Goal: Task Accomplishment & Management: Complete application form

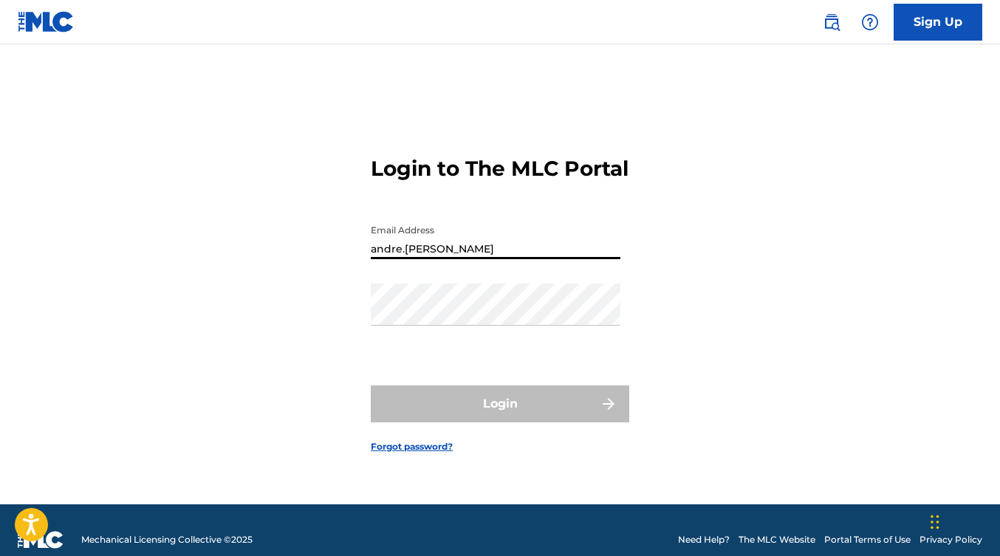
type input "andre.valentin"
click at [432, 453] on link "Forgot password?" at bounding box center [412, 446] width 82 height 13
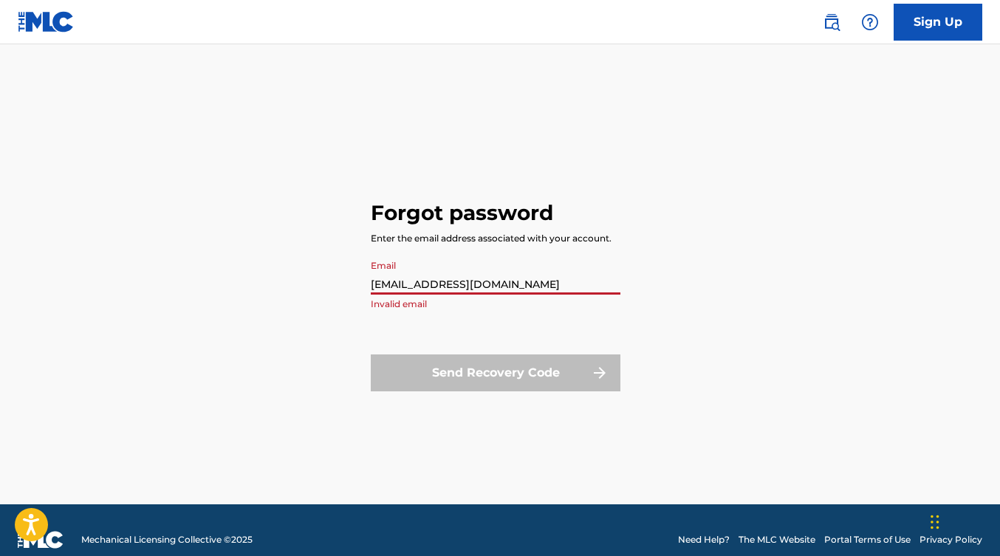
type input "andre.valentine2005@gmail.com"
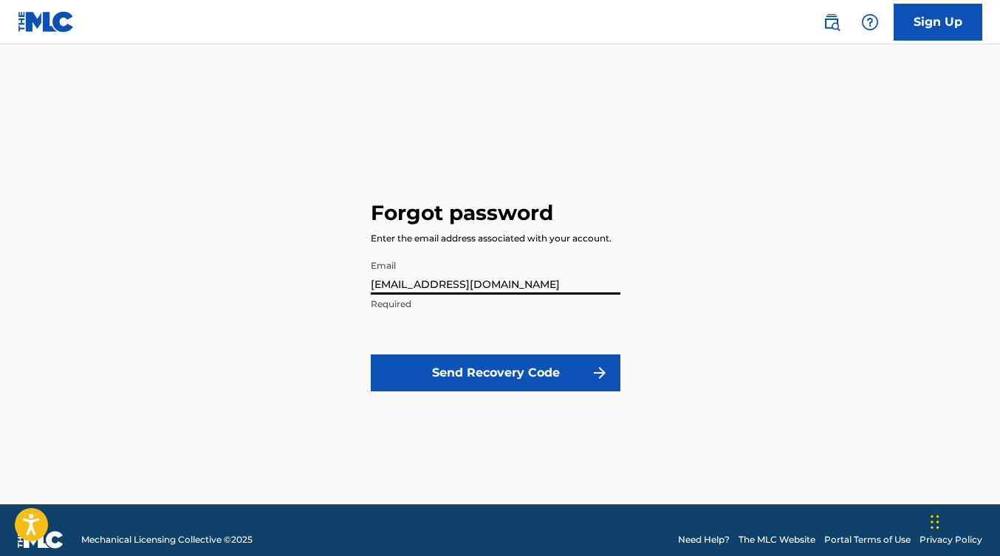
click at [464, 371] on button "Send Recovery Code" at bounding box center [496, 373] width 250 height 37
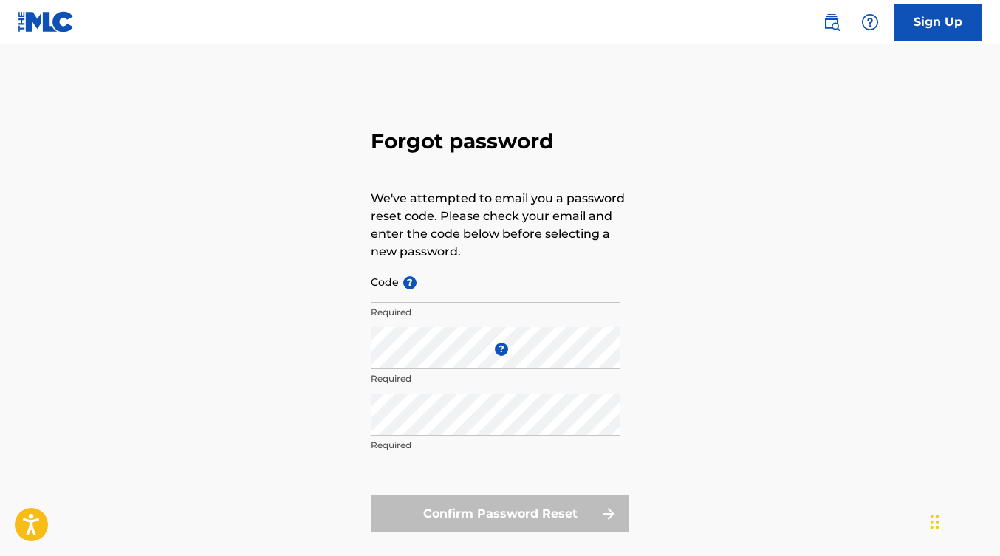
click at [397, 290] on input "Code ?" at bounding box center [496, 282] width 250 height 42
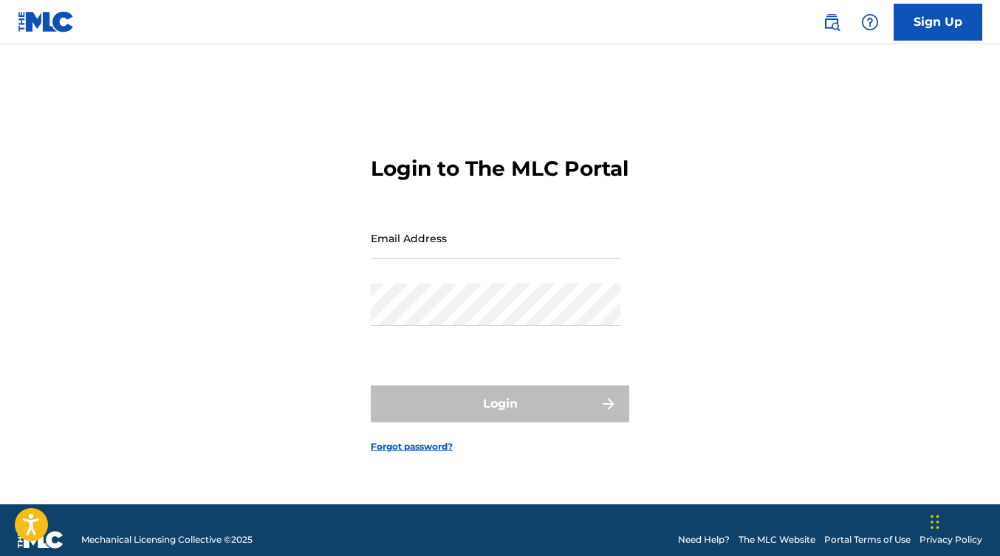
click at [970, 22] on link "Sign Up" at bounding box center [938, 22] width 89 height 37
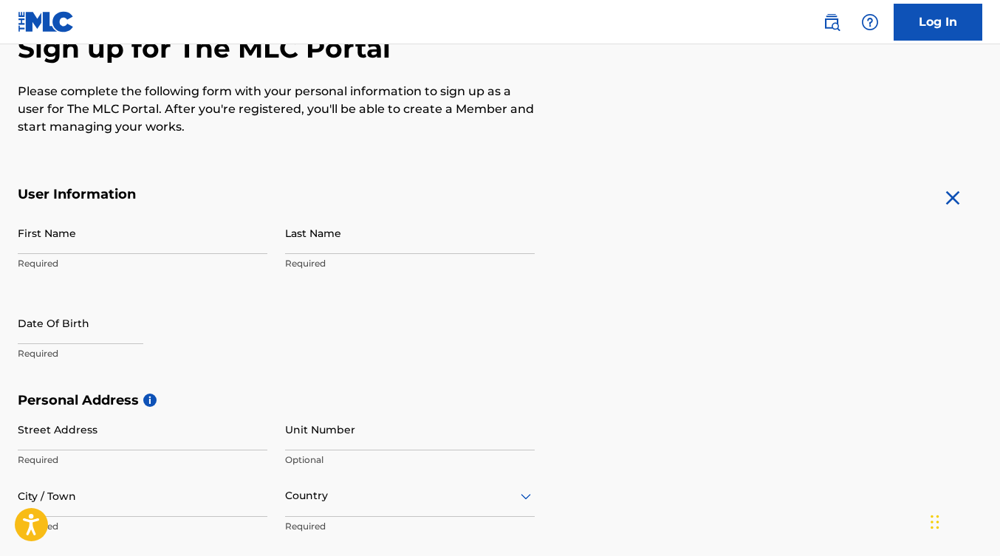
scroll to position [167, 0]
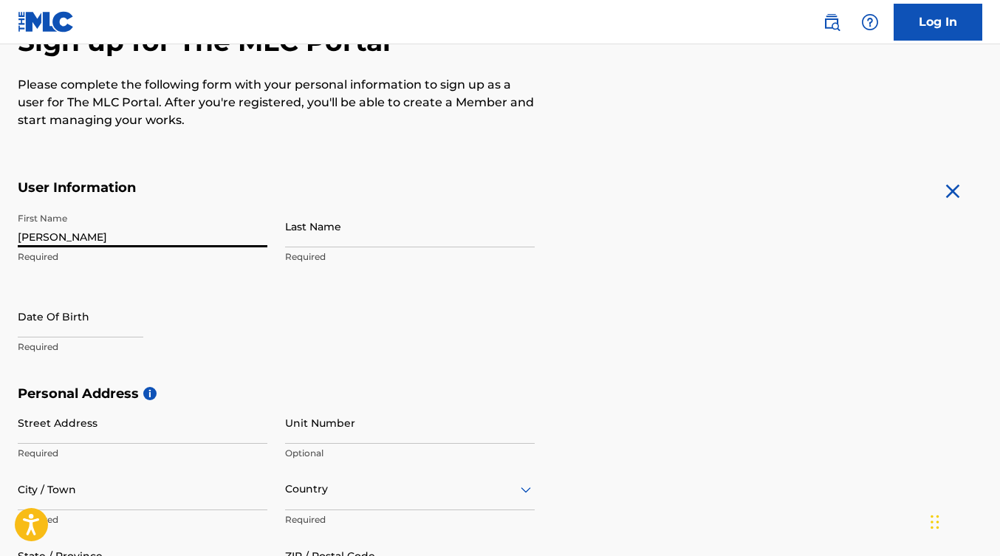
type input "[PERSON_NAME]"
type input "Valentine"
select select "7"
select select "2025"
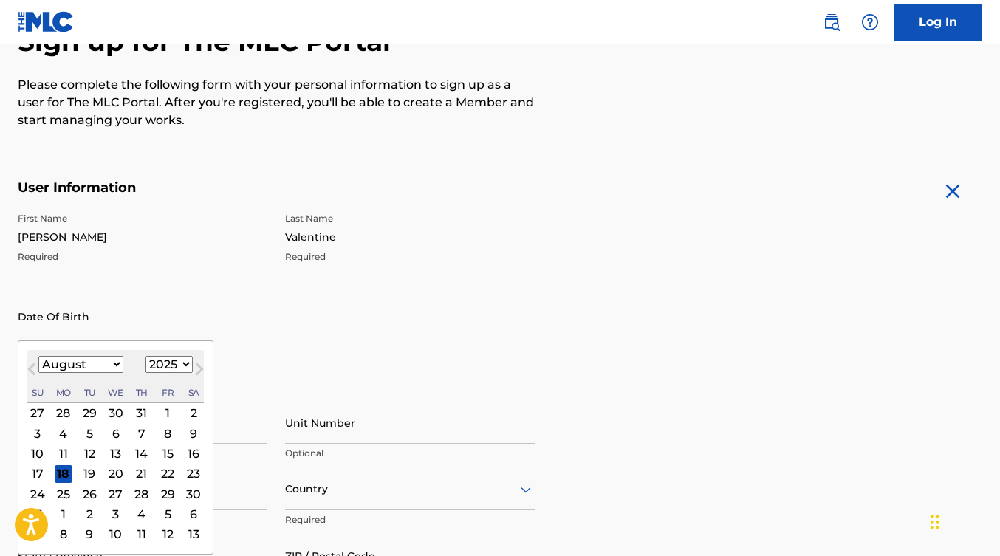
click at [103, 364] on select "January February March April May June July August September October November De…" at bounding box center [80, 364] width 85 height 17
select select "4"
click at [169, 366] on select "1899 1900 1901 1902 1903 1904 1905 1906 1907 1908 1909 1910 1911 1912 1913 1914…" at bounding box center [168, 364] width 47 height 17
select select "1985"
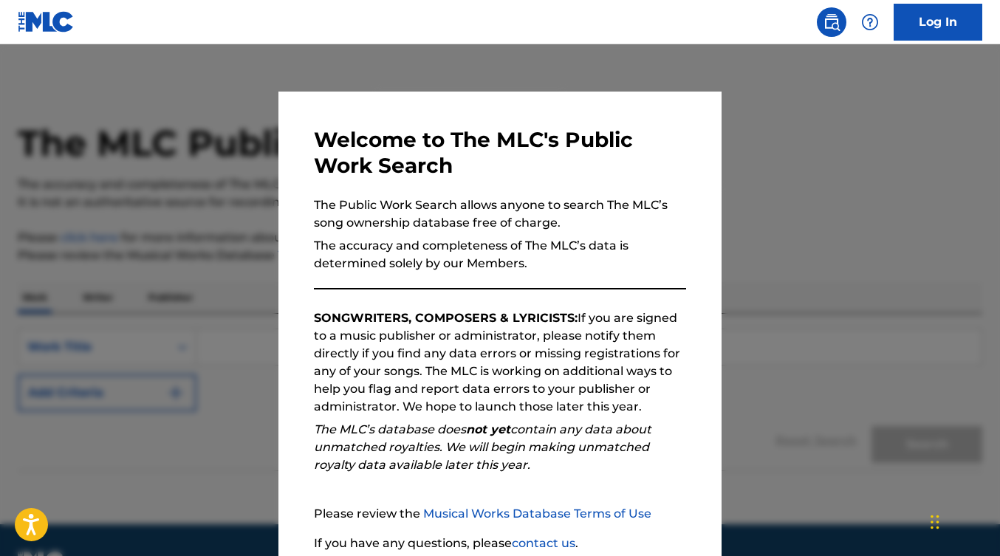
click at [764, 175] on div at bounding box center [500, 322] width 1000 height 556
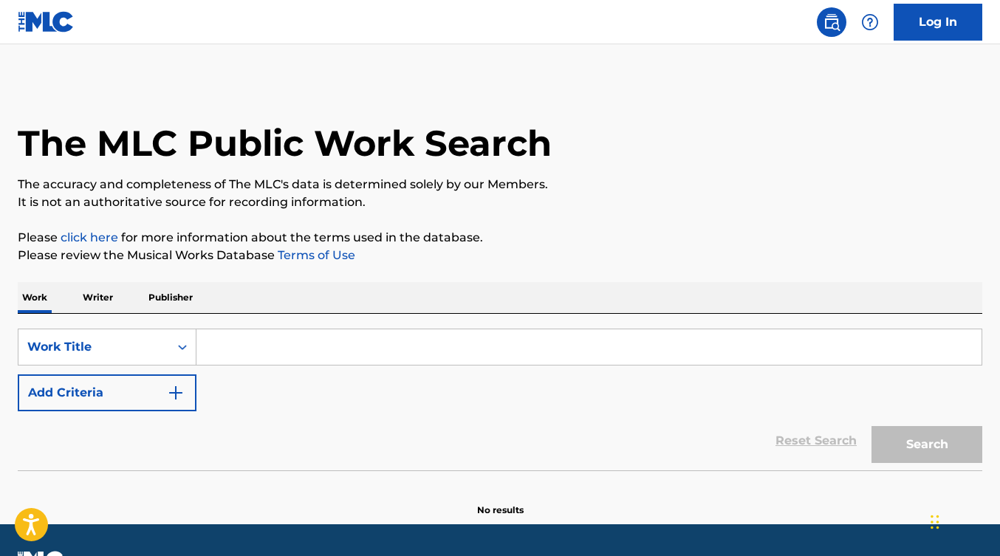
click at [299, 348] on input "Search Form" at bounding box center [588, 346] width 785 height 35
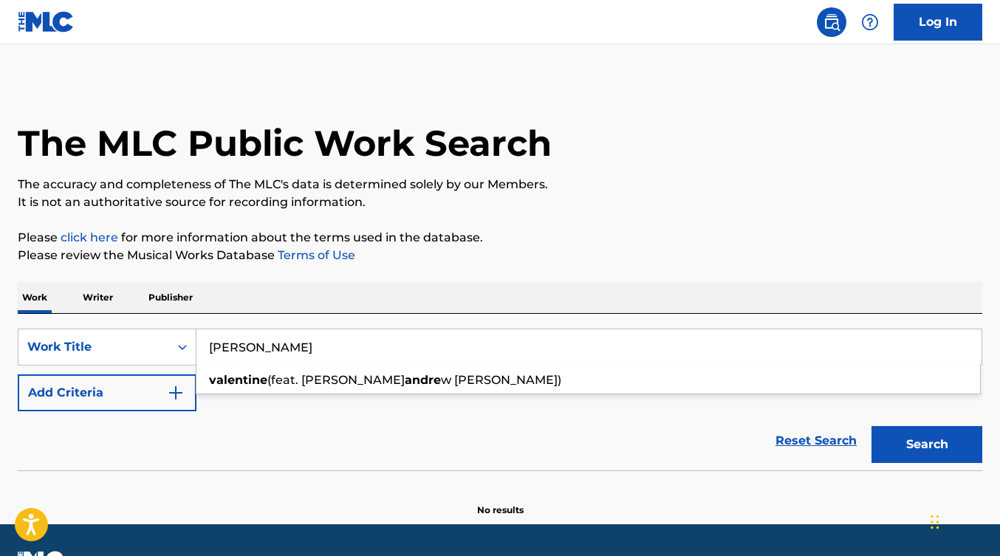
click at [900, 451] on button "Search" at bounding box center [926, 444] width 111 height 37
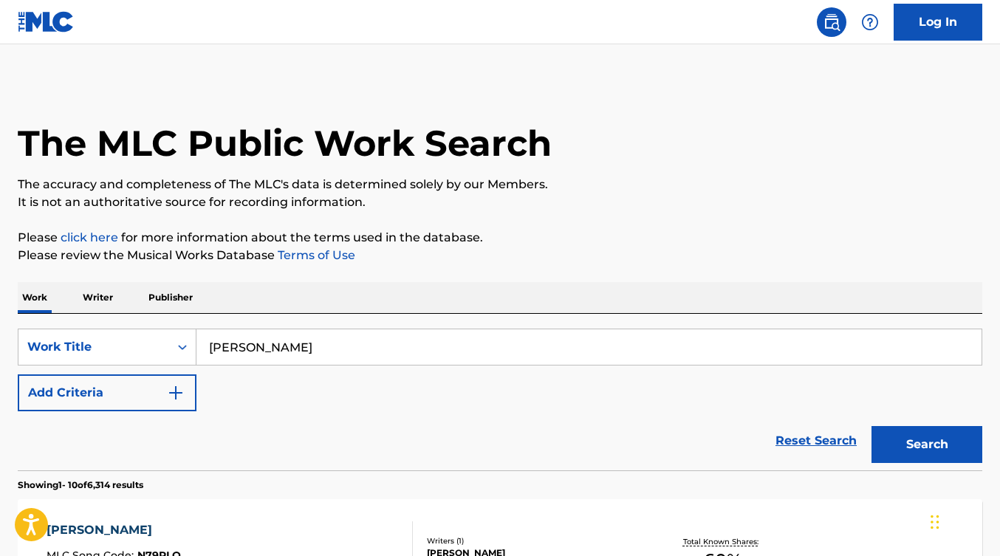
click at [361, 338] on input "Andre Valentine" at bounding box center [588, 346] width 785 height 35
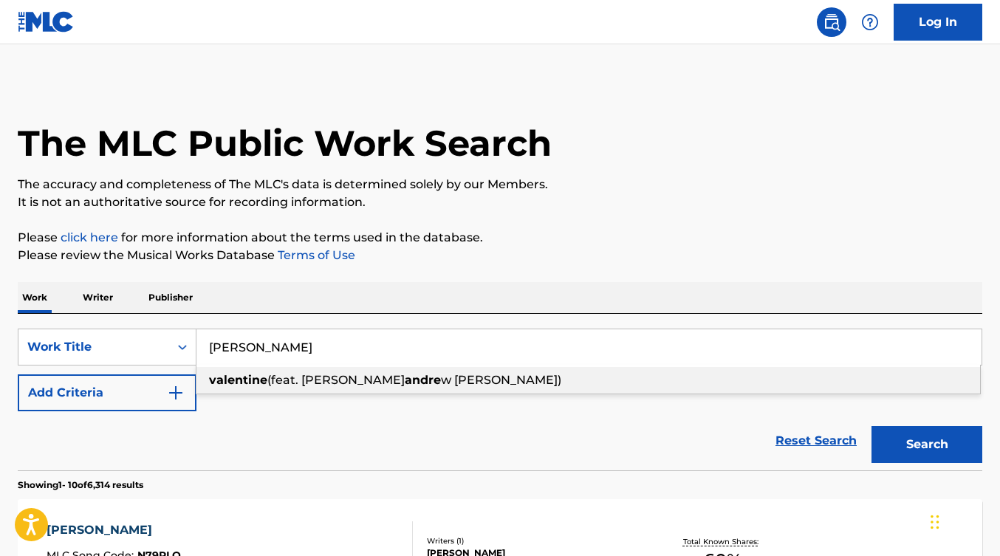
click at [351, 352] on input "Andre Valentine" at bounding box center [588, 346] width 785 height 35
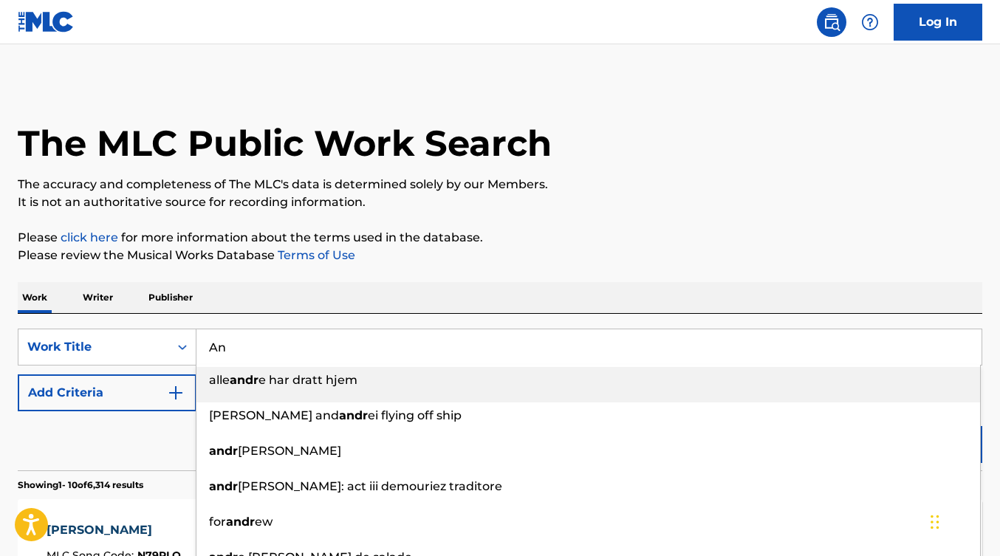
type input "A"
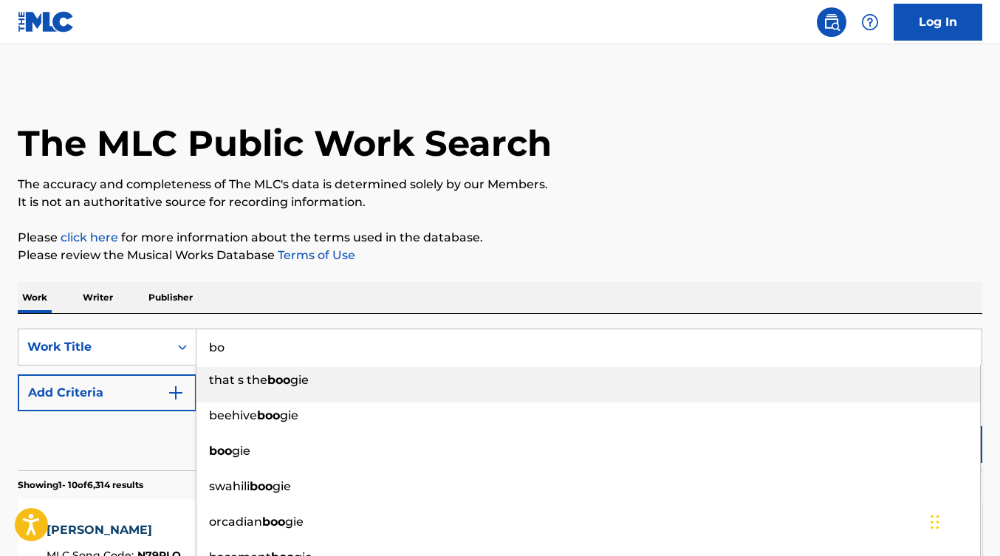
type input "b"
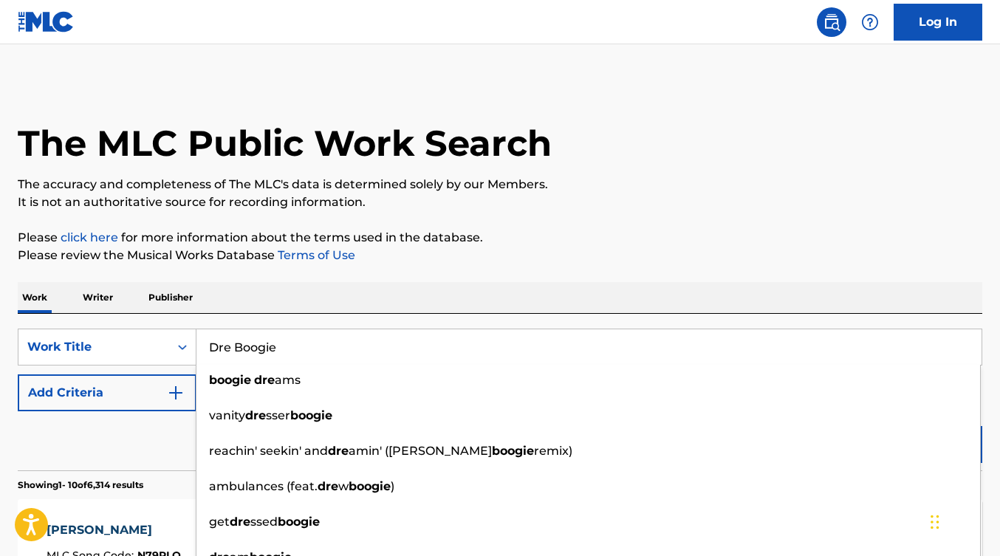
click at [310, 356] on input "Dre Boogie" at bounding box center [588, 346] width 785 height 35
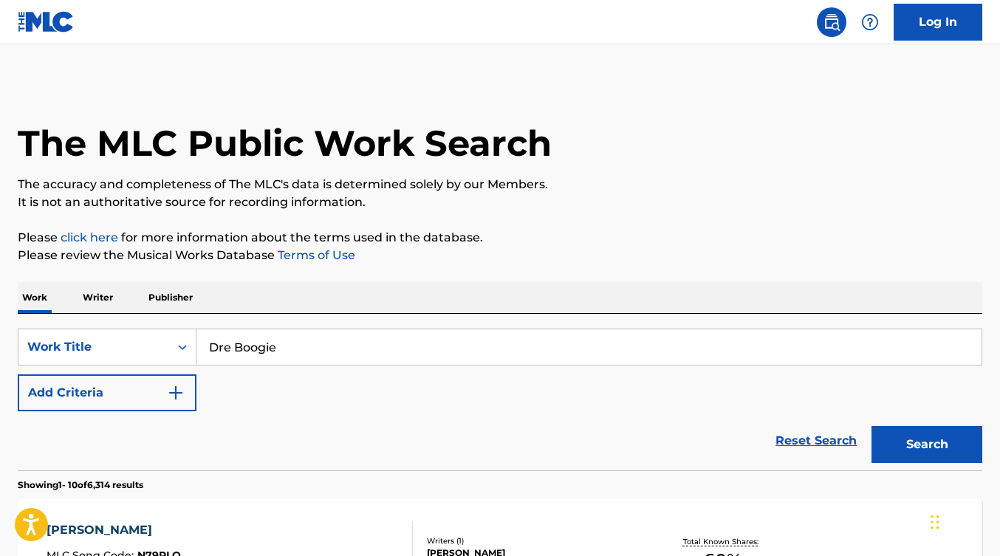
click at [307, 235] on p "Please click here for more information about the terms used in the database." at bounding box center [500, 238] width 965 height 18
click at [928, 444] on button "Search" at bounding box center [926, 444] width 111 height 37
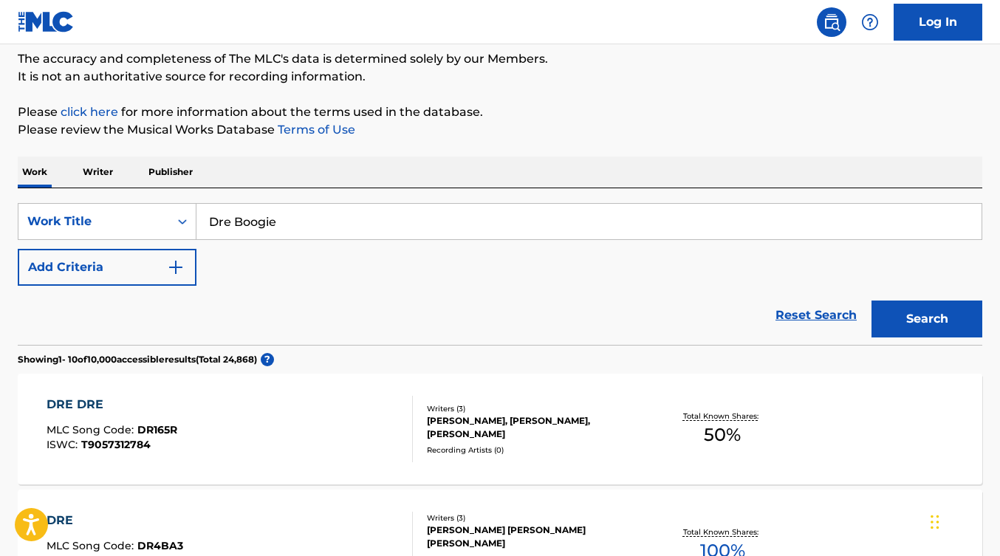
scroll to position [12, 0]
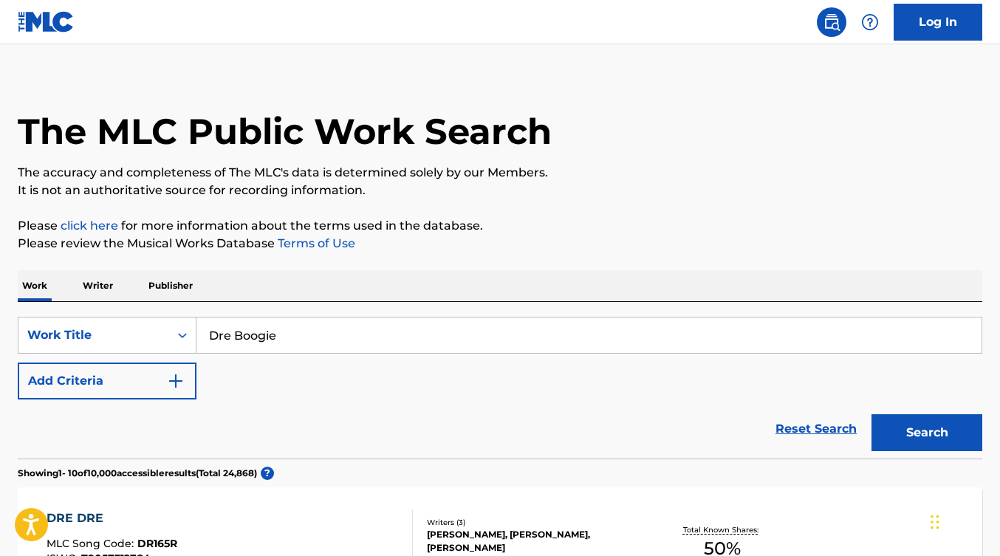
click at [436, 343] on input "Dre Boogie" at bounding box center [588, 335] width 785 height 35
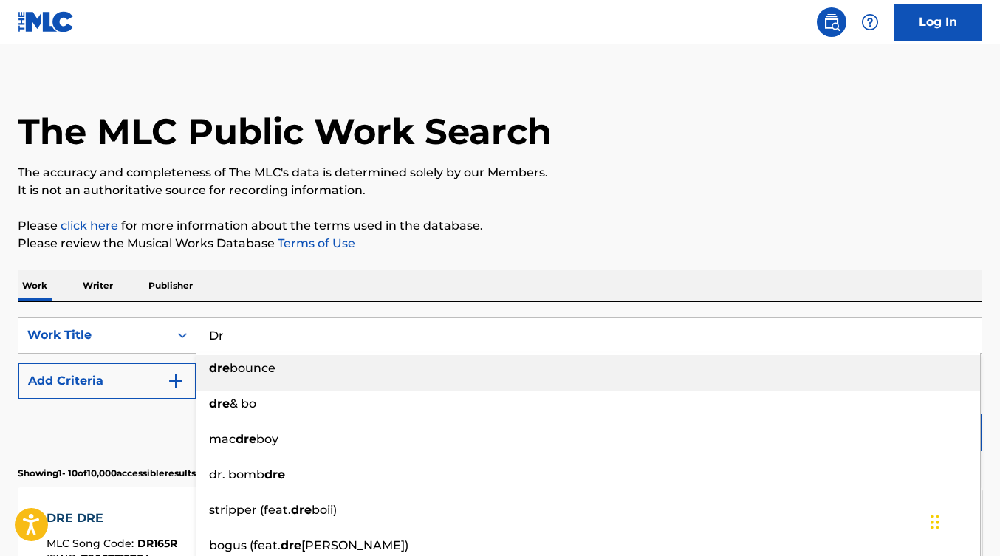
type input "D"
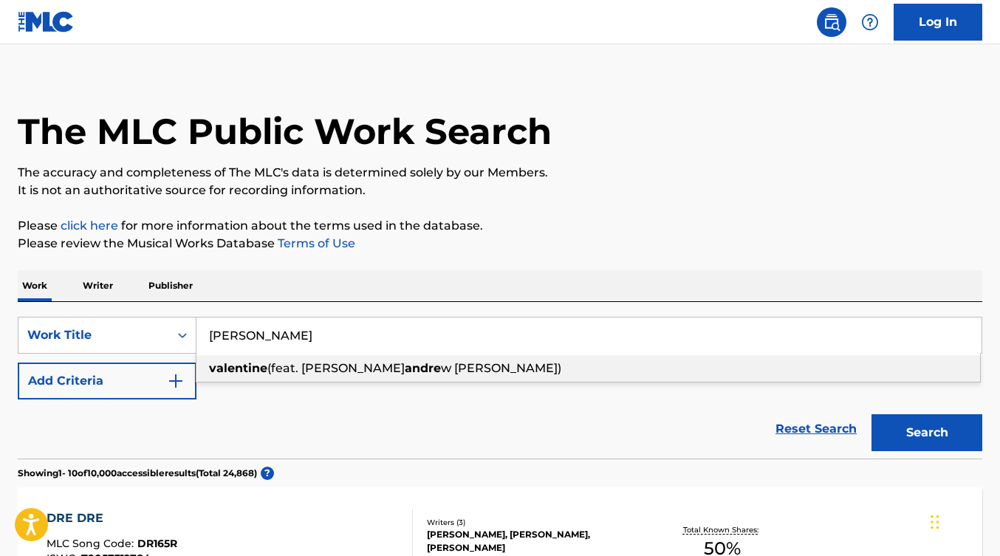
click at [397, 332] on input "Andre Valentine" at bounding box center [588, 335] width 785 height 35
type input "Andre Valentine"
click at [363, 221] on p "Please click here for more information about the terms used in the database." at bounding box center [500, 226] width 965 height 18
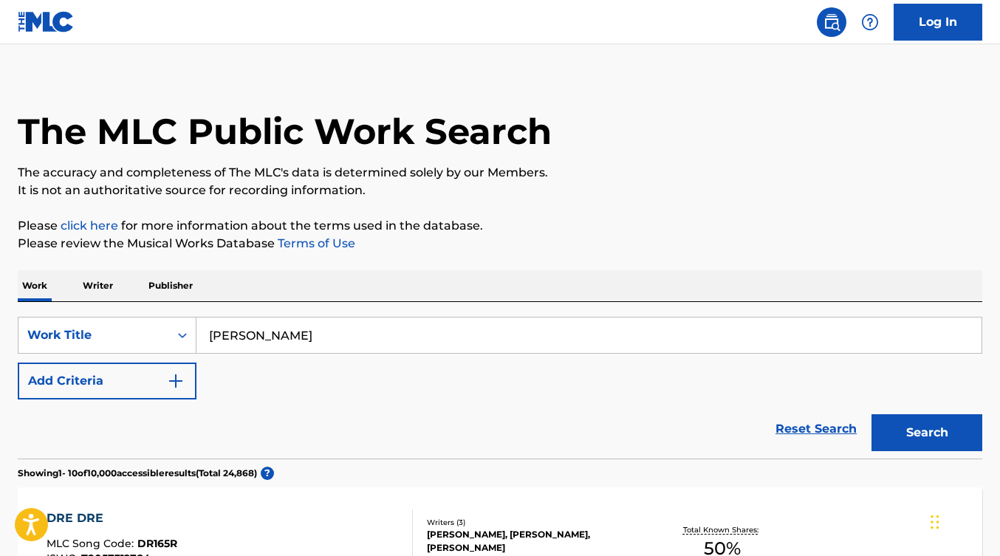
click at [927, 428] on button "Search" at bounding box center [926, 432] width 111 height 37
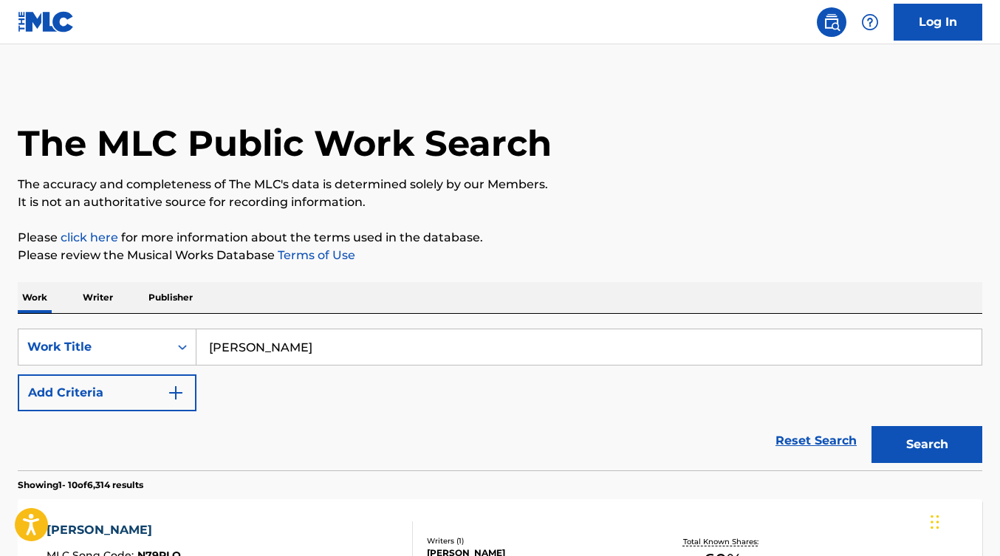
scroll to position [0, 0]
click at [175, 343] on div "Search Form" at bounding box center [182, 347] width 27 height 27
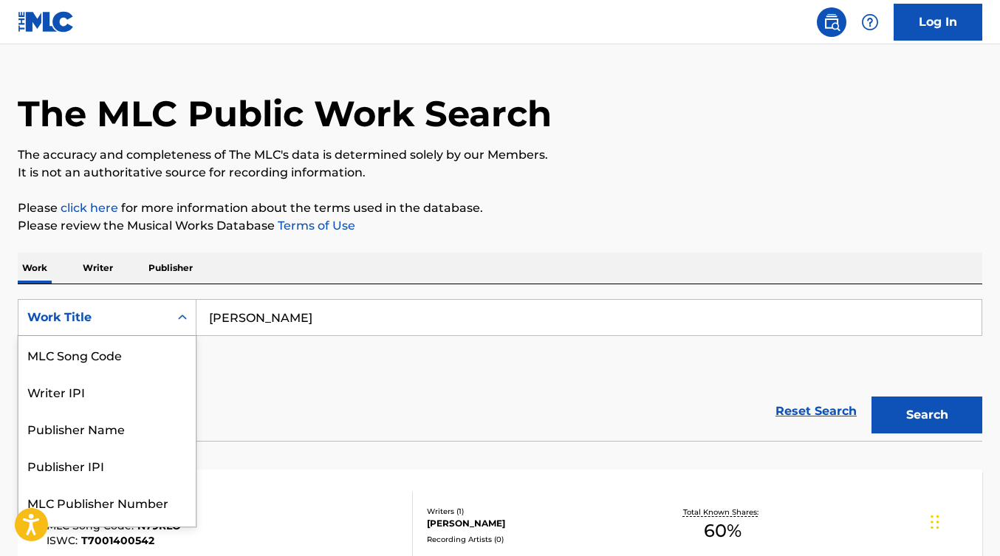
scroll to position [32, 0]
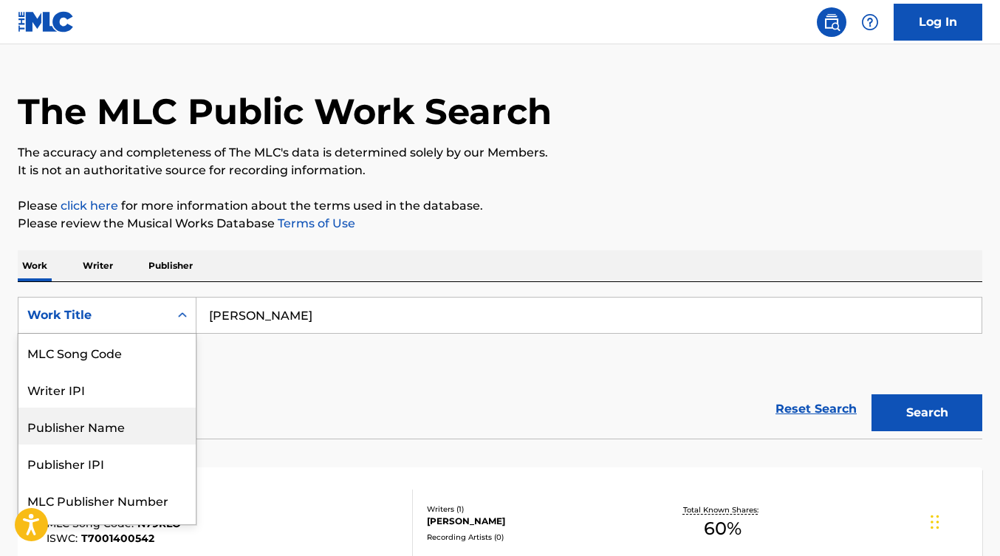
click at [114, 422] on div "Publisher Name" at bounding box center [106, 426] width 177 height 37
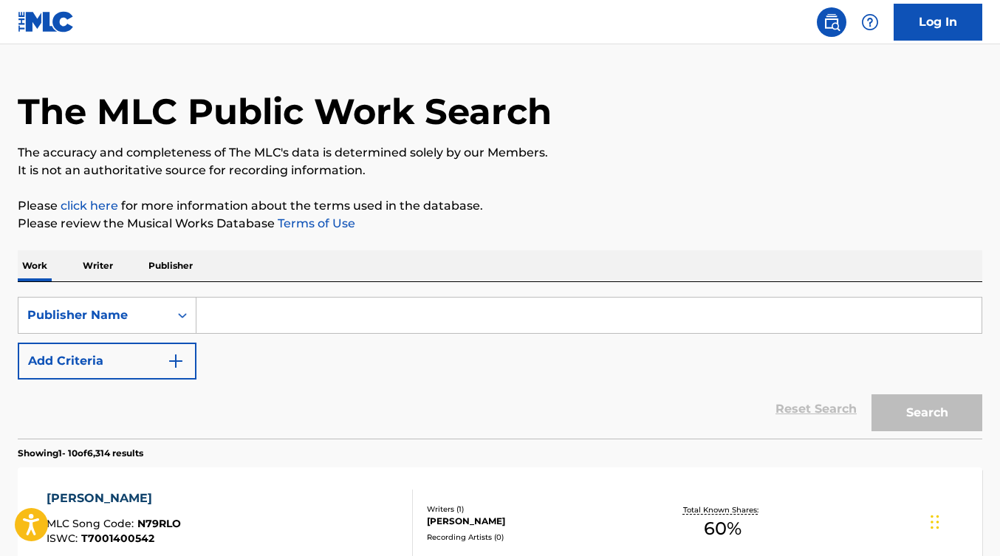
click at [663, 327] on input "Search Form" at bounding box center [588, 315] width 785 height 35
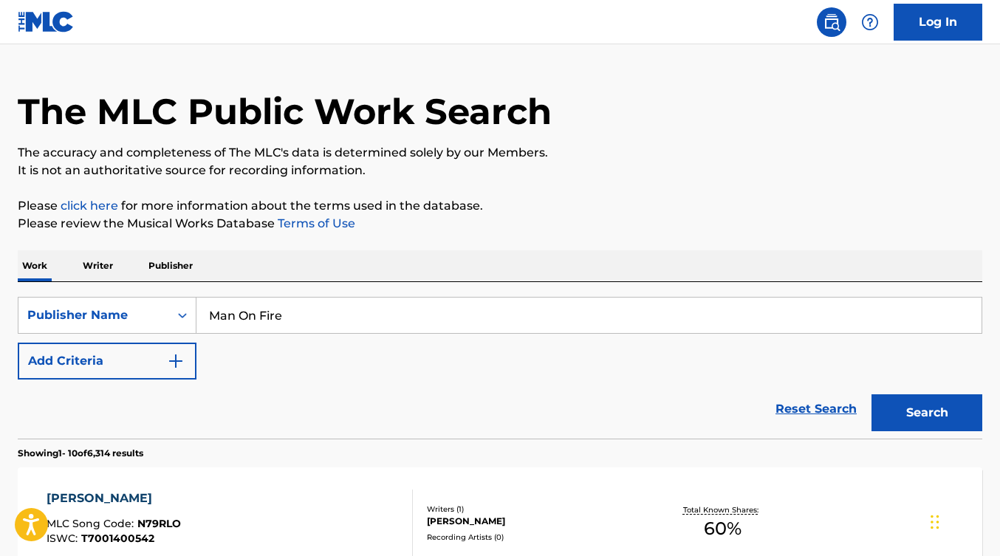
type input "Man On Fire"
click at [927, 413] on button "Search" at bounding box center [926, 412] width 111 height 37
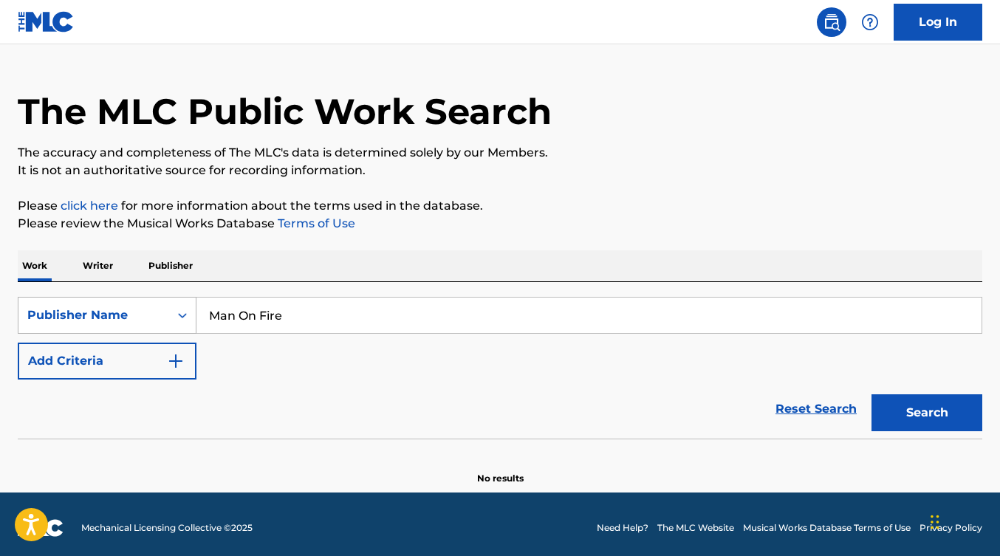
click at [170, 326] on div "Search Form" at bounding box center [182, 315] width 27 height 27
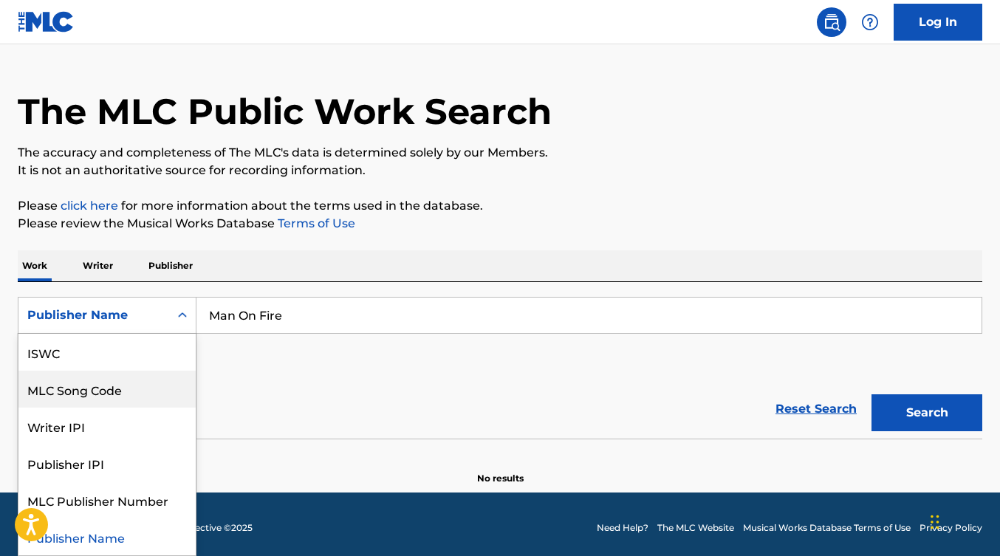
scroll to position [0, 0]
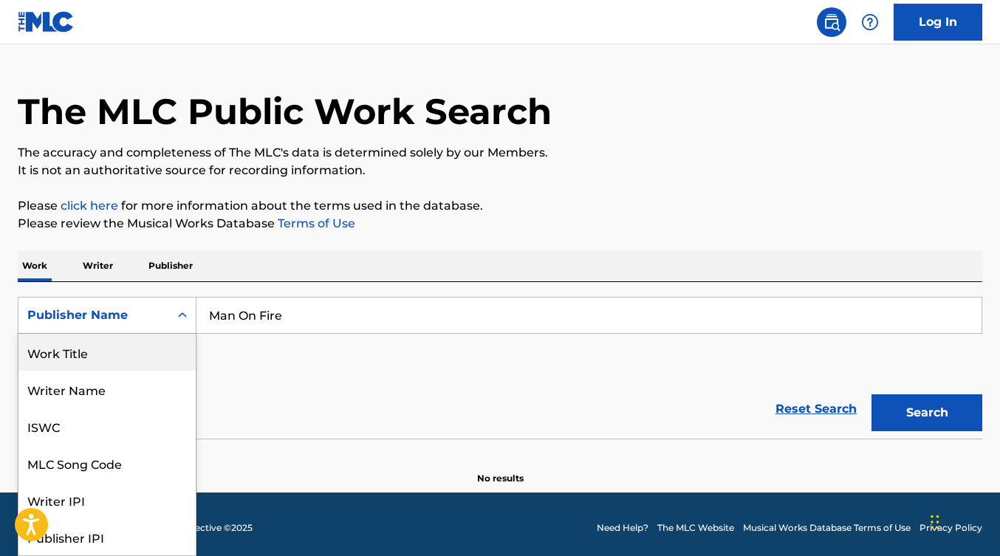
click at [69, 359] on div "Work Title" at bounding box center [106, 352] width 177 height 37
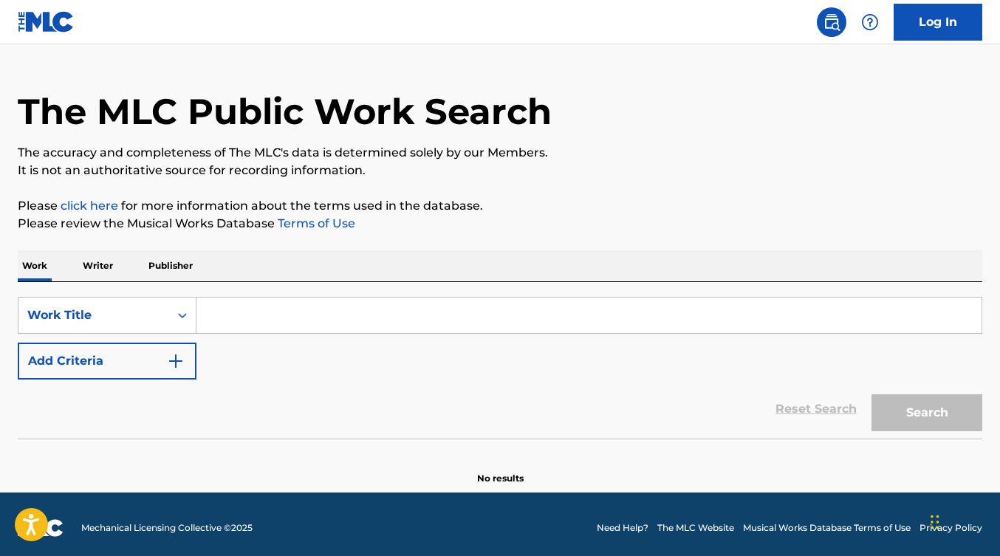
click at [248, 328] on input "Search Form" at bounding box center [588, 315] width 785 height 35
click at [275, 224] on link "Terms of Use" at bounding box center [315, 223] width 81 height 14
click at [182, 311] on icon "Search Form" at bounding box center [182, 315] width 15 height 15
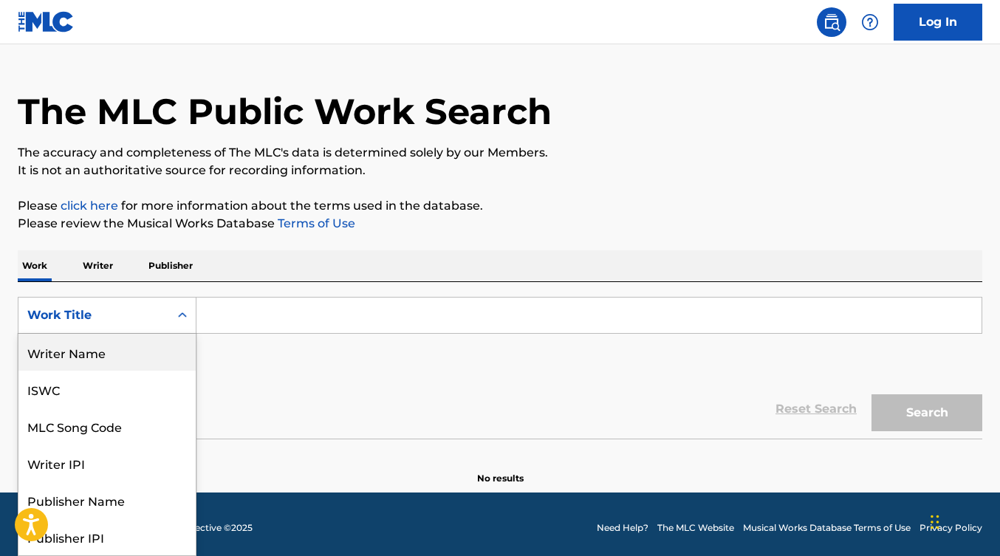
click at [96, 357] on div "Writer Name" at bounding box center [106, 352] width 177 height 37
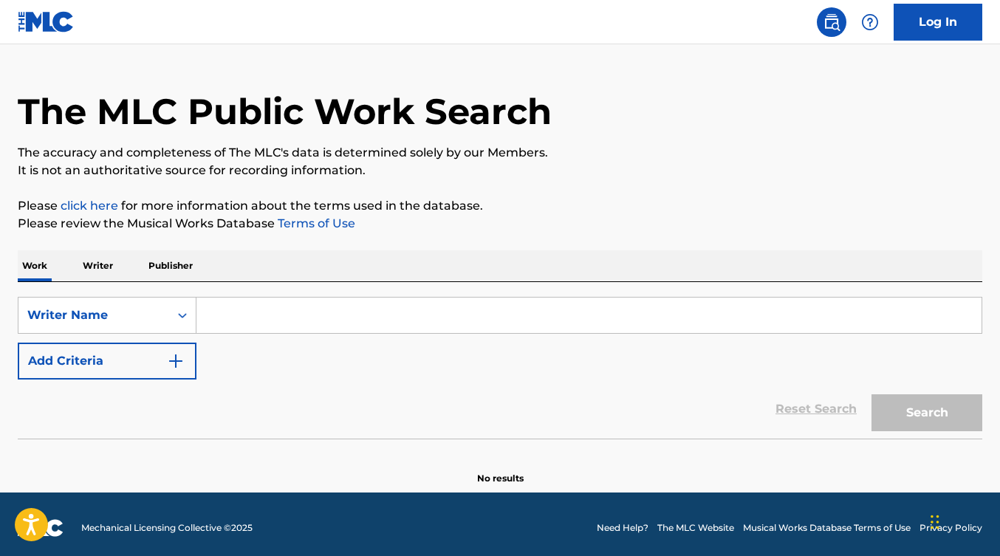
click at [253, 303] on input "Search Form" at bounding box center [588, 315] width 785 height 35
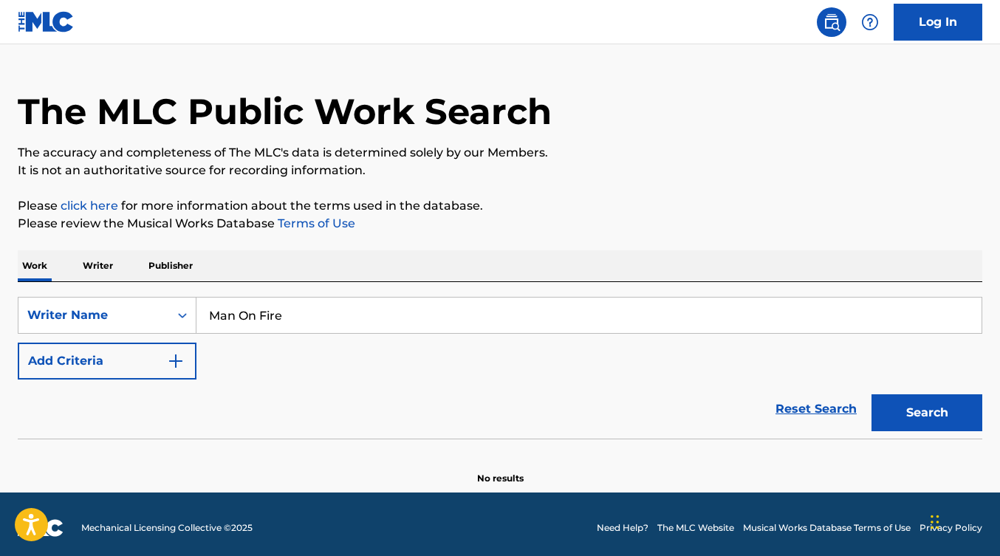
click at [920, 413] on button "Search" at bounding box center [926, 412] width 111 height 37
click at [497, 336] on div "SearchWithCriteria56acd79d-9e88-46e2-a903-5c2b42a0e1f1 Writer Name Man On Fire …" at bounding box center [500, 338] width 965 height 83
click at [239, 316] on input "Man On Fire" at bounding box center [588, 315] width 785 height 35
click at [258, 315] on input "ManOn Fire" at bounding box center [588, 315] width 785 height 35
click at [898, 425] on button "Search" at bounding box center [926, 412] width 111 height 37
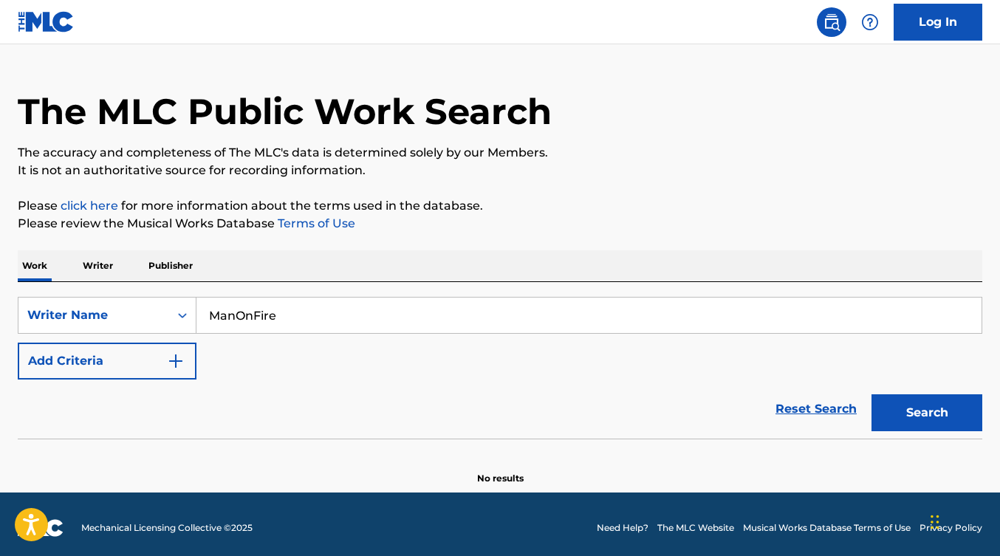
click at [338, 312] on input "ManOnFire" at bounding box center [588, 315] width 785 height 35
type input "M"
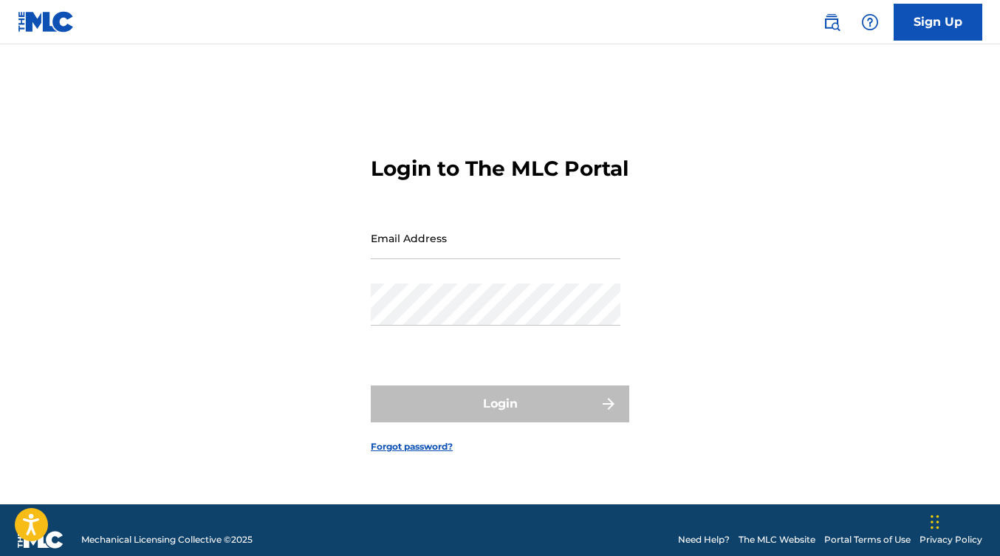
click at [932, 19] on link "Sign Up" at bounding box center [938, 22] width 89 height 37
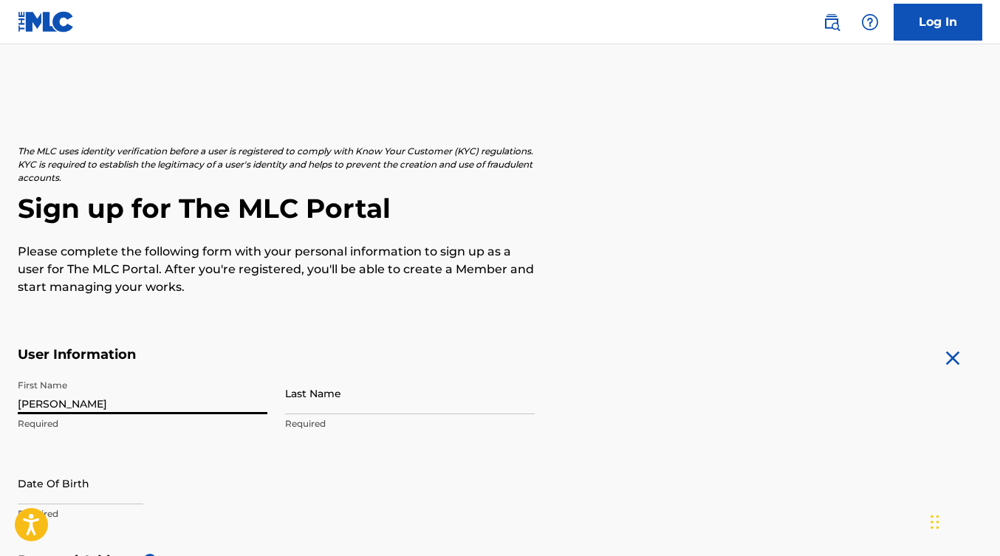
type input "[PERSON_NAME]"
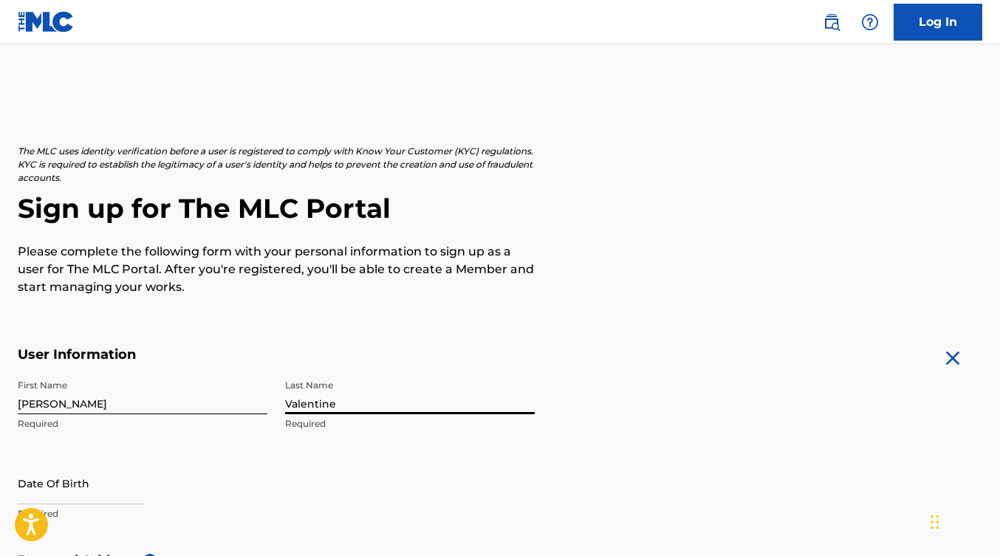
type input "Valentine"
select select "7"
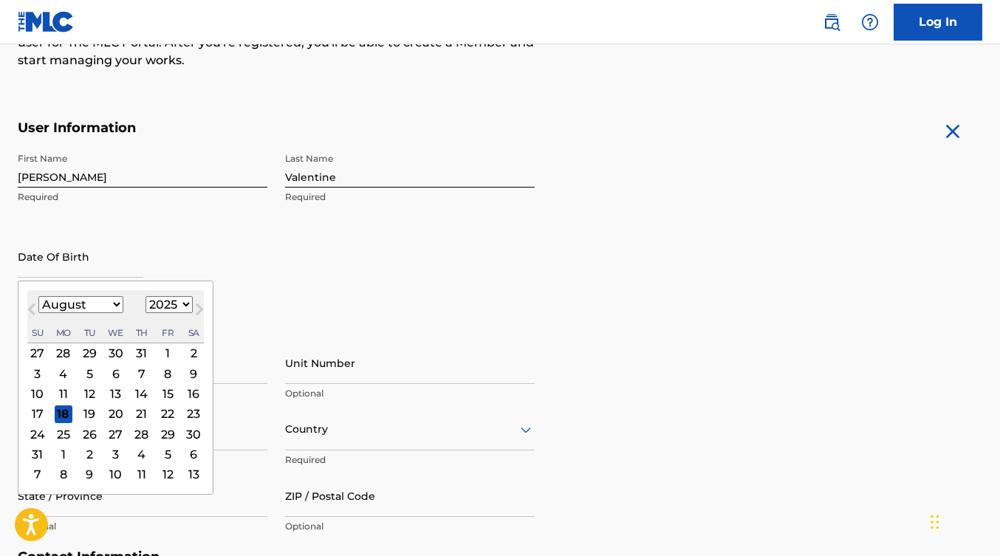
scroll to position [463, 0]
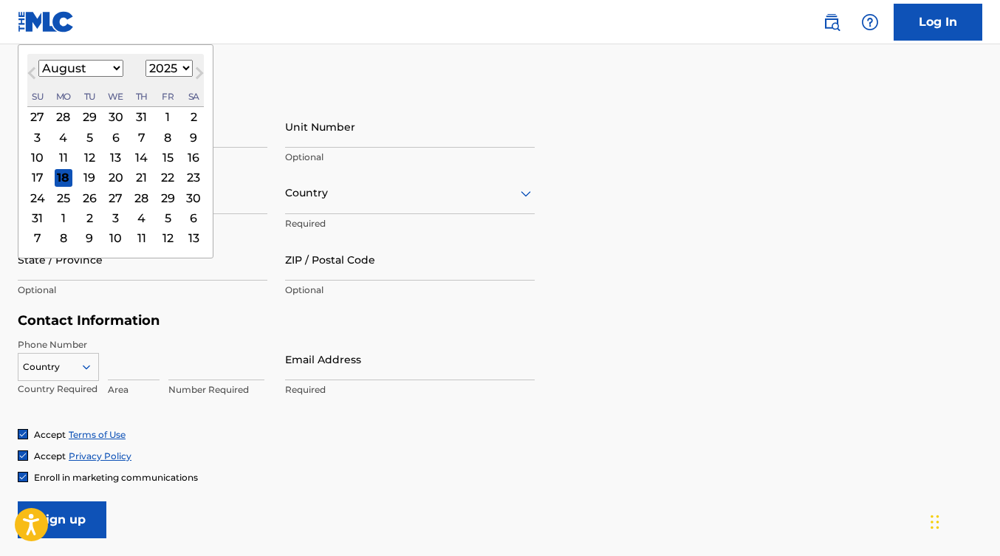
click at [169, 66] on select "1899 1900 1901 1902 1903 1904 1905 1906 1907 1908 1909 1910 1911 1912 1913 1914…" at bounding box center [168, 68] width 47 height 17
select select "1985"
select select "4"
click at [399, 90] on h5 "Personal Address i" at bounding box center [500, 97] width 965 height 17
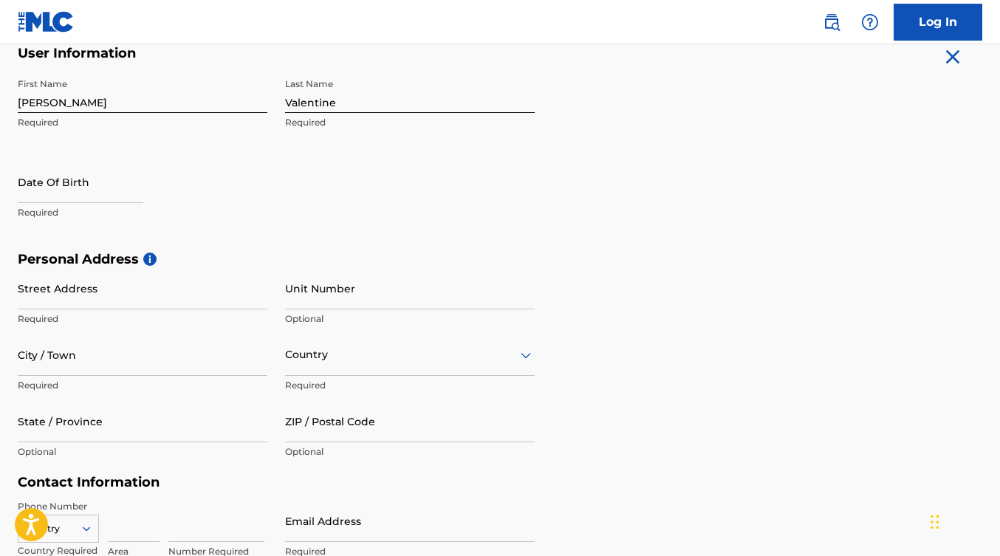
scroll to position [317, 0]
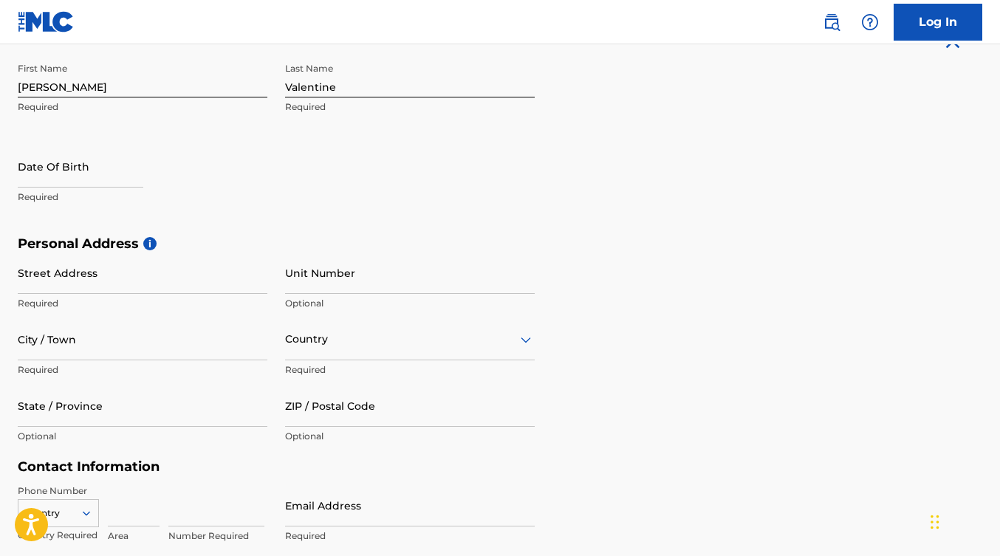
click at [29, 183] on input "text" at bounding box center [81, 166] width 126 height 42
select select "7"
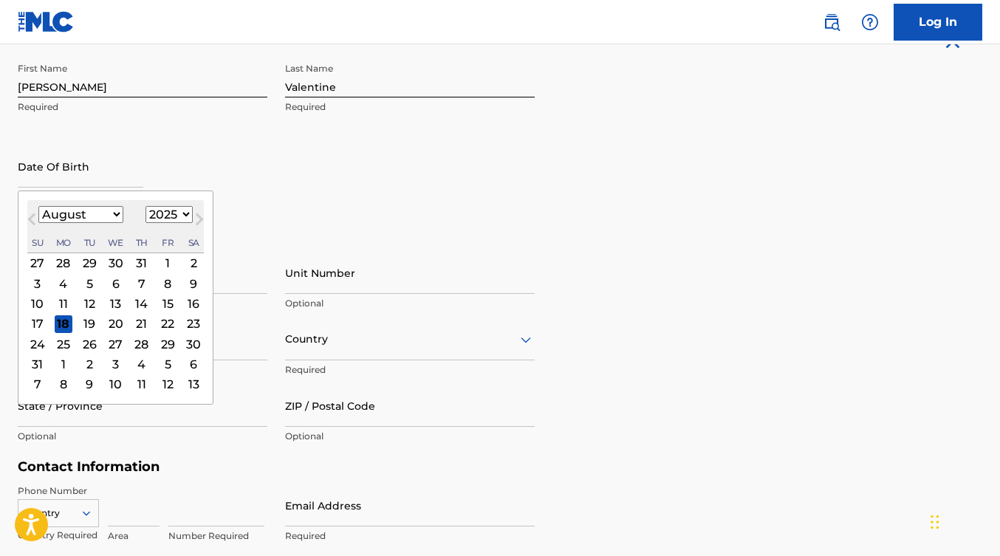
select select "1985"
click at [100, 216] on select "January February March April May June July August September October November De…" at bounding box center [80, 214] width 85 height 17
select select "4"
click at [84, 278] on div "7" at bounding box center [90, 284] width 18 height 18
type input "[DATE]"
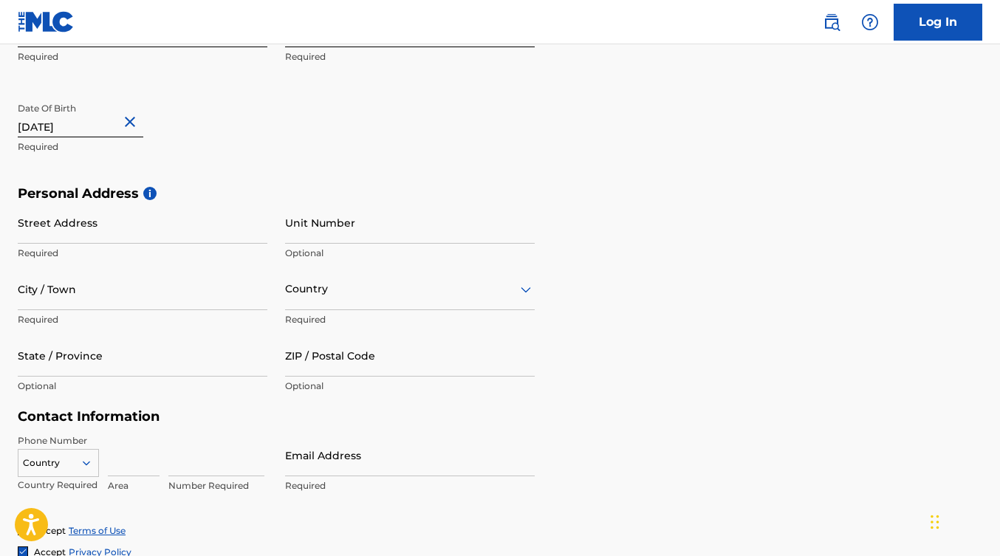
scroll to position [368, 0]
type input "[STREET_ADDRESS][PERSON_NAME]"
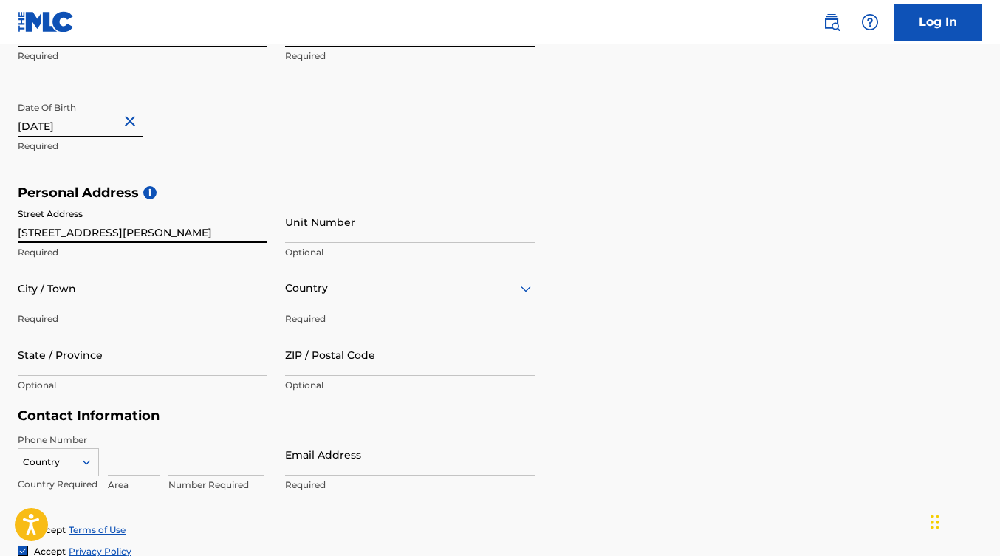
type input "Apt G15"
type input "[GEOGRAPHIC_DATA]"
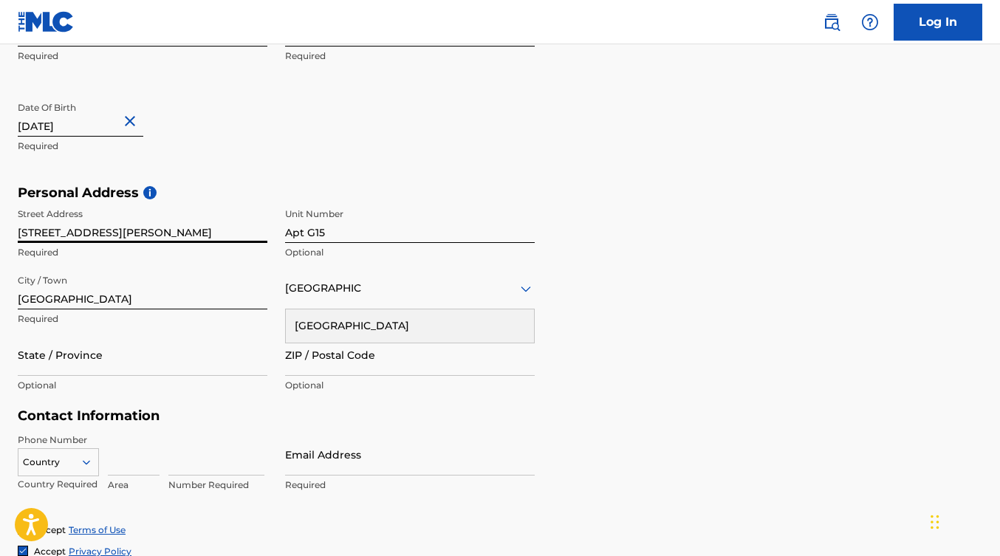
type input "[US_STATE]"
type input "91103"
type input "[GEOGRAPHIC_DATA]"
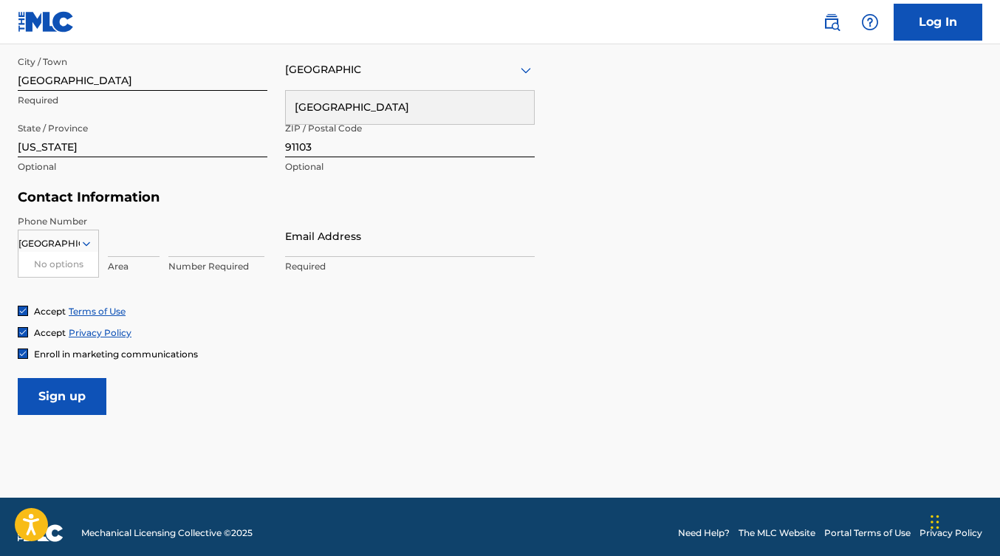
scroll to position [597, 0]
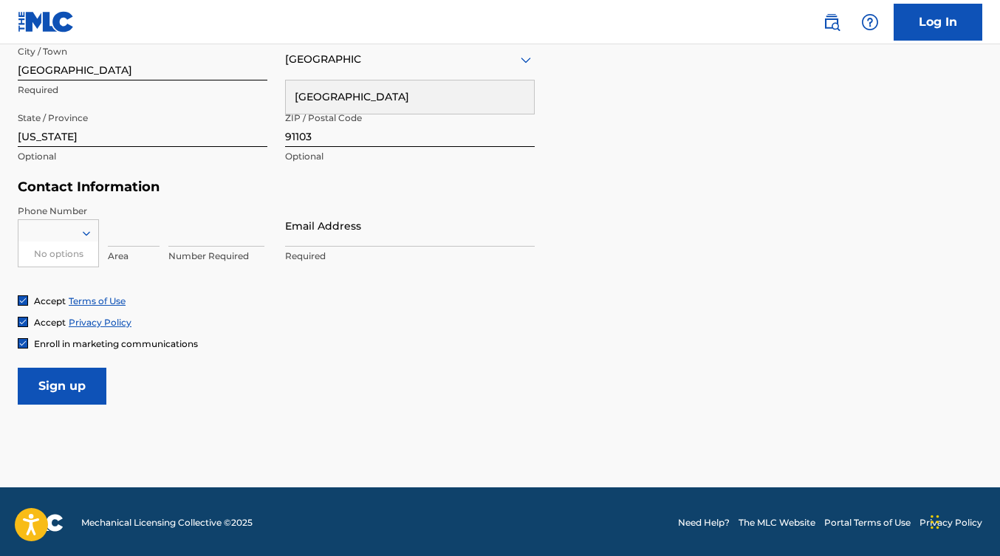
click at [163, 222] on div "option , selected. 0 results available for search term [GEOGRAPHIC_DATA]. Use U…" at bounding box center [143, 238] width 250 height 66
click at [69, 236] on div at bounding box center [58, 233] width 80 height 16
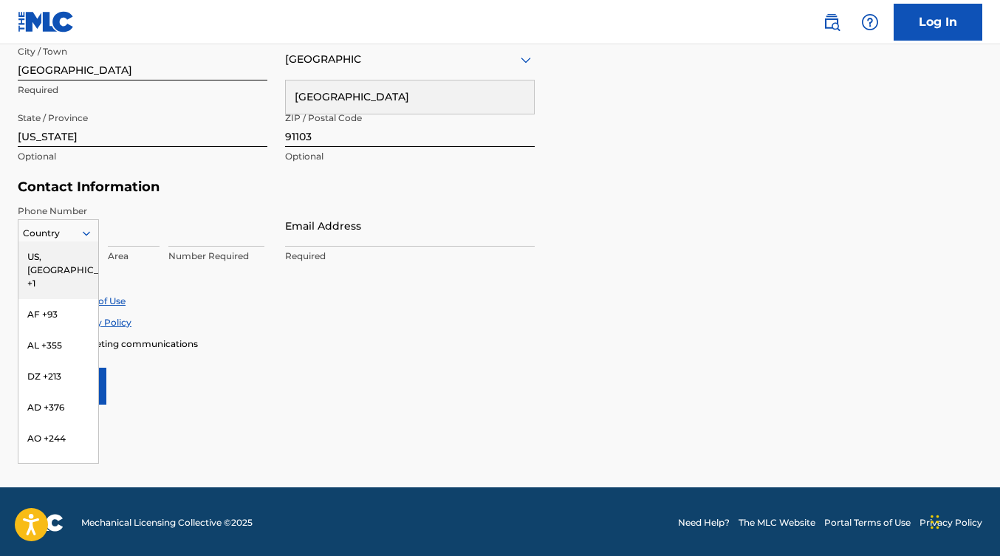
click at [57, 256] on div "US, [GEOGRAPHIC_DATA] +1" at bounding box center [58, 271] width 80 height 58
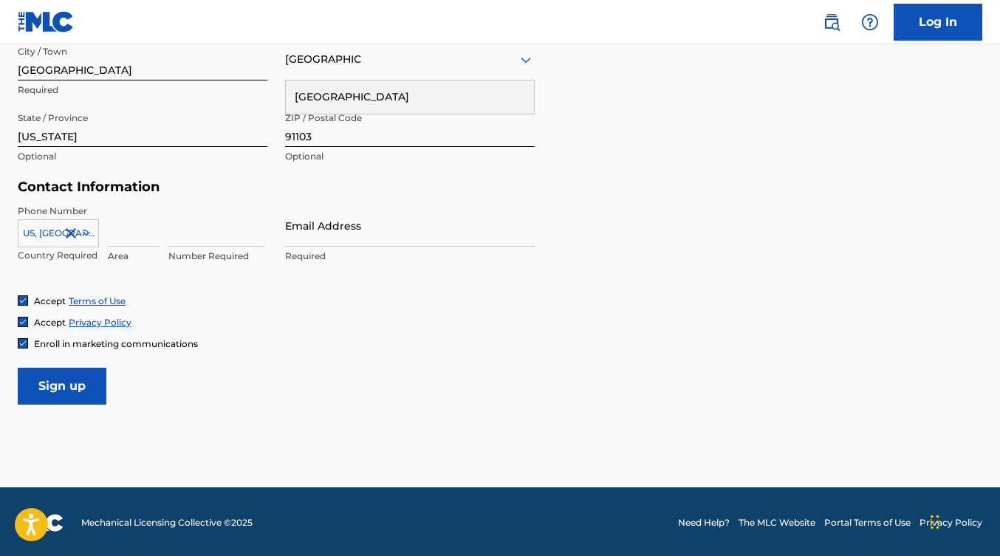
click at [125, 242] on input at bounding box center [134, 226] width 52 height 42
click at [154, 231] on input "5623411399" at bounding box center [134, 226] width 52 height 42
click at [139, 230] on input "599" at bounding box center [134, 226] width 52 height 42
type input "5"
type input "562"
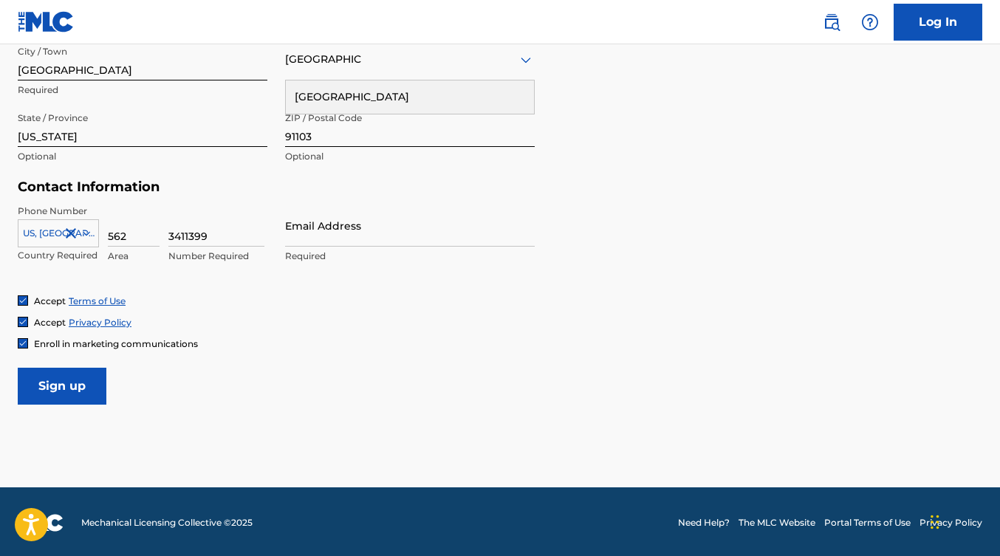
type input "3411399"
type input "[EMAIL_ADDRESS][DOMAIN_NAME]"
click at [64, 396] on input "Sign up" at bounding box center [62, 386] width 89 height 37
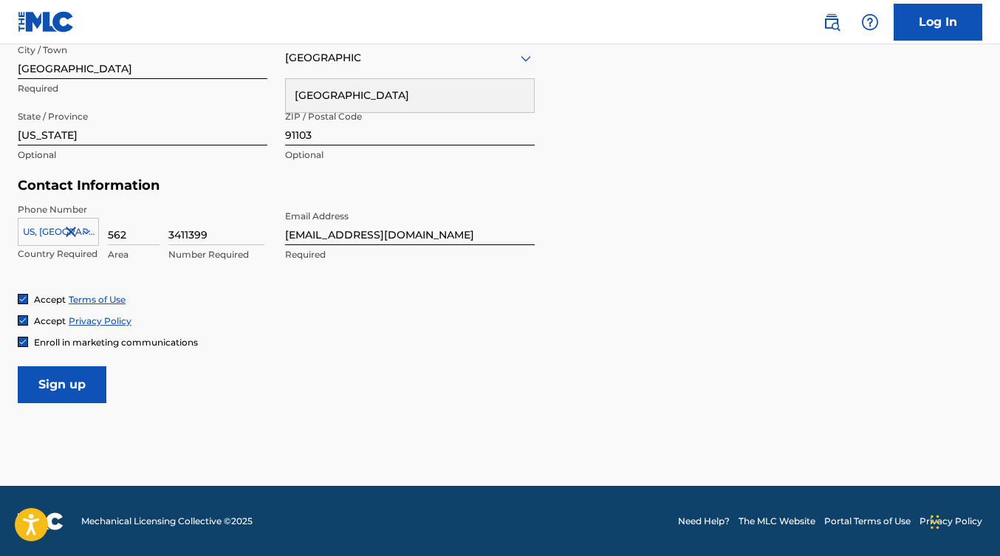
scroll to position [597, 0]
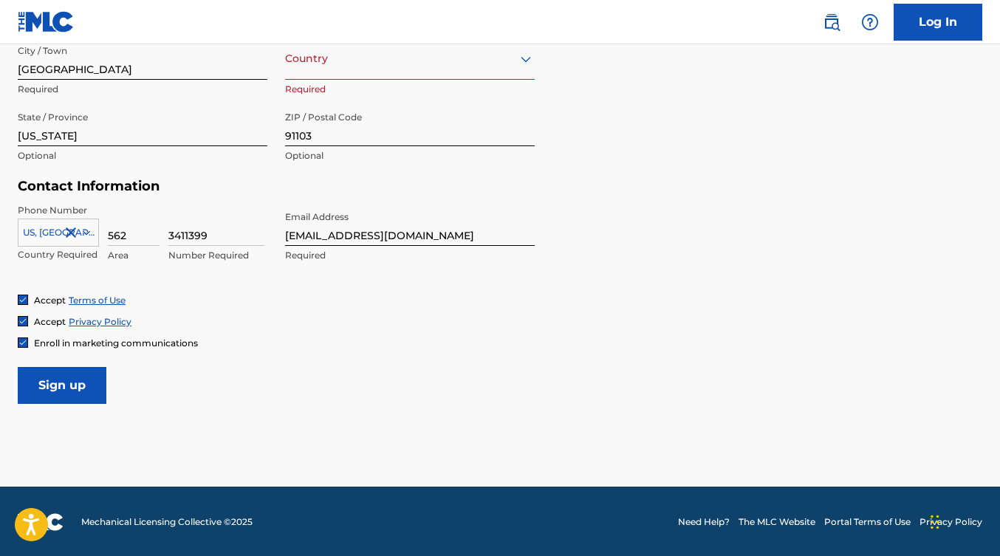
click at [61, 383] on input "Sign up" at bounding box center [62, 385] width 89 height 37
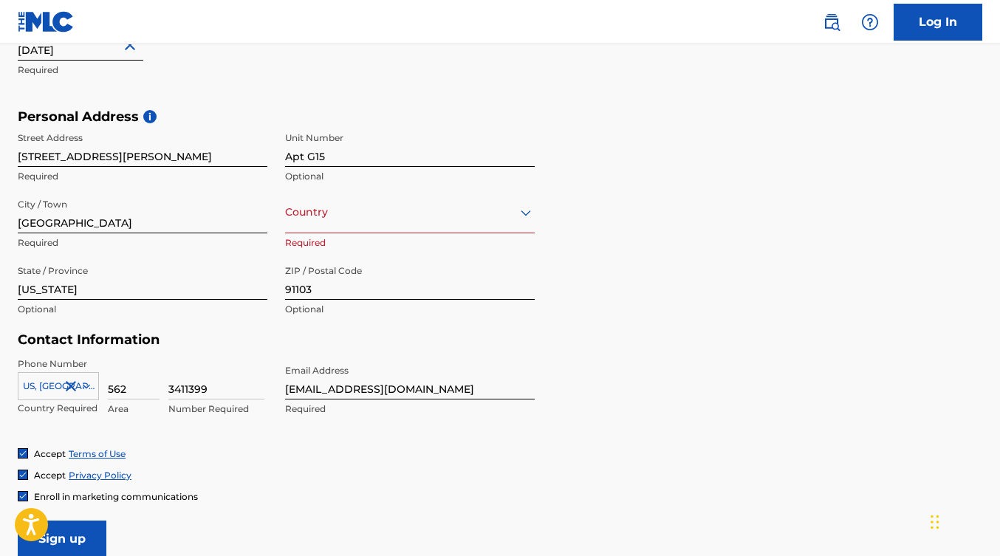
scroll to position [492, 0]
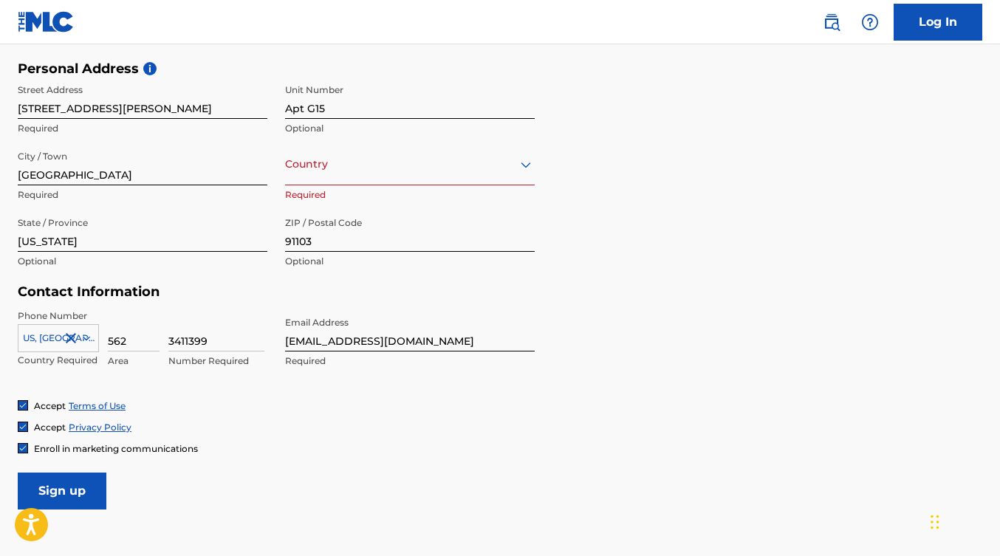
click at [339, 179] on div "Country" at bounding box center [410, 164] width 250 height 42
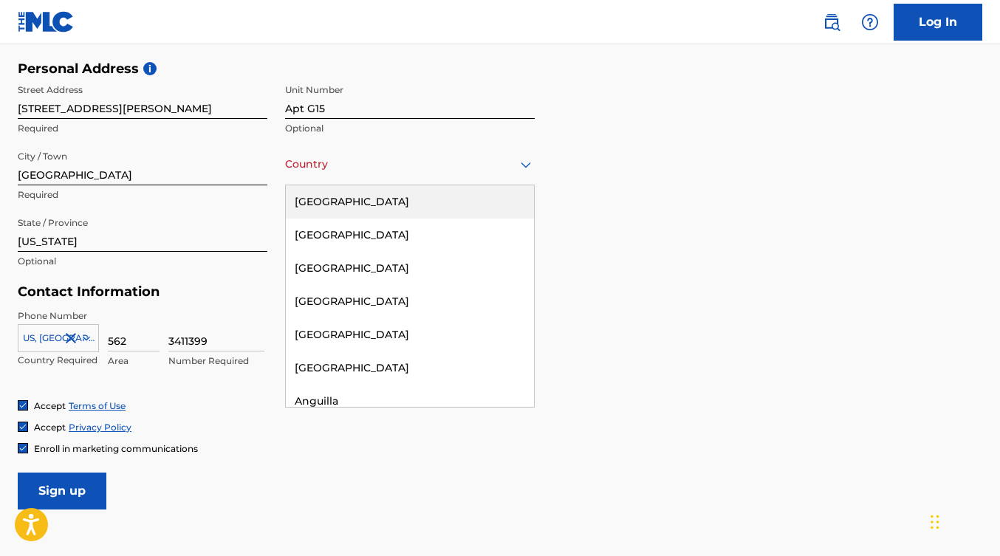
click at [337, 198] on div "[GEOGRAPHIC_DATA]" at bounding box center [410, 201] width 248 height 33
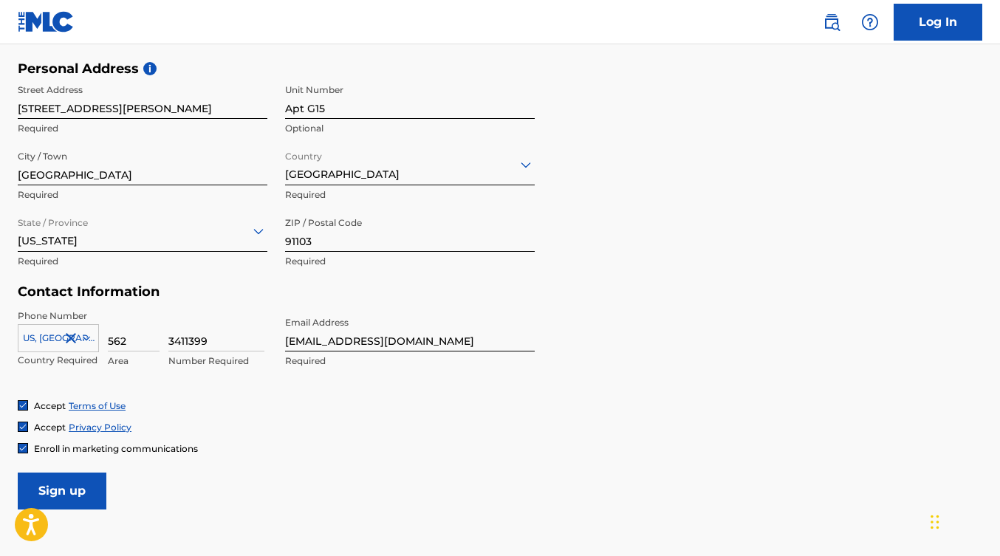
click at [71, 484] on input "Sign up" at bounding box center [62, 491] width 89 height 37
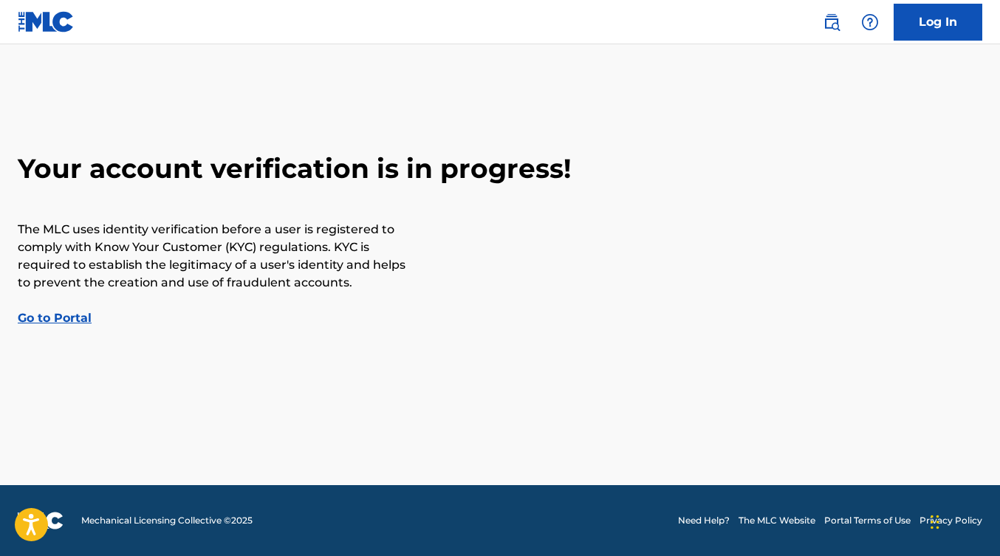
click at [922, 18] on link "Log In" at bounding box center [938, 22] width 89 height 37
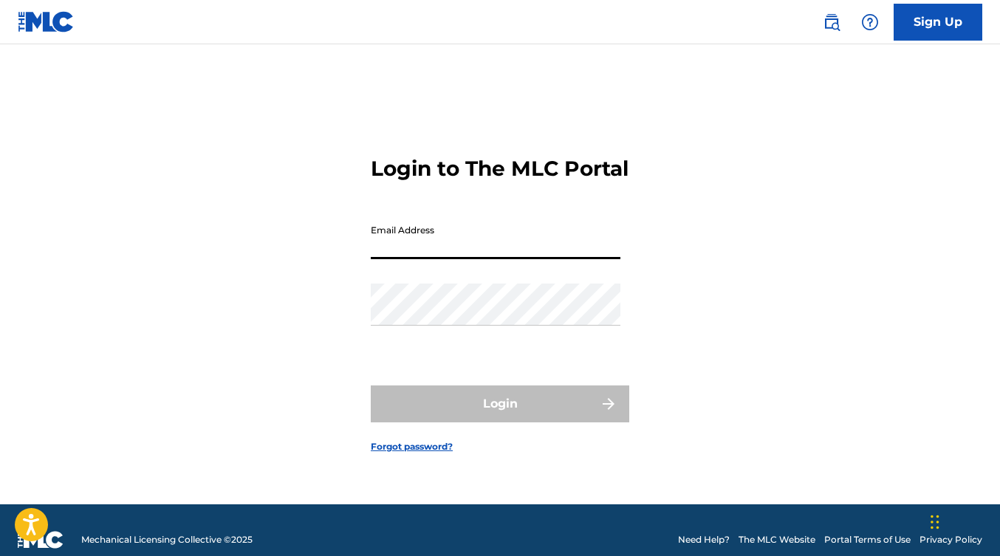
type input "a"
click at [533, 198] on form "Login to The MLC Portal Email Address Password Login Forgot password?" at bounding box center [500, 292] width 258 height 423
click at [307, 165] on div "Login to The MLC Portal Email Address Password Login Forgot password?" at bounding box center [500, 292] width 1000 height 423
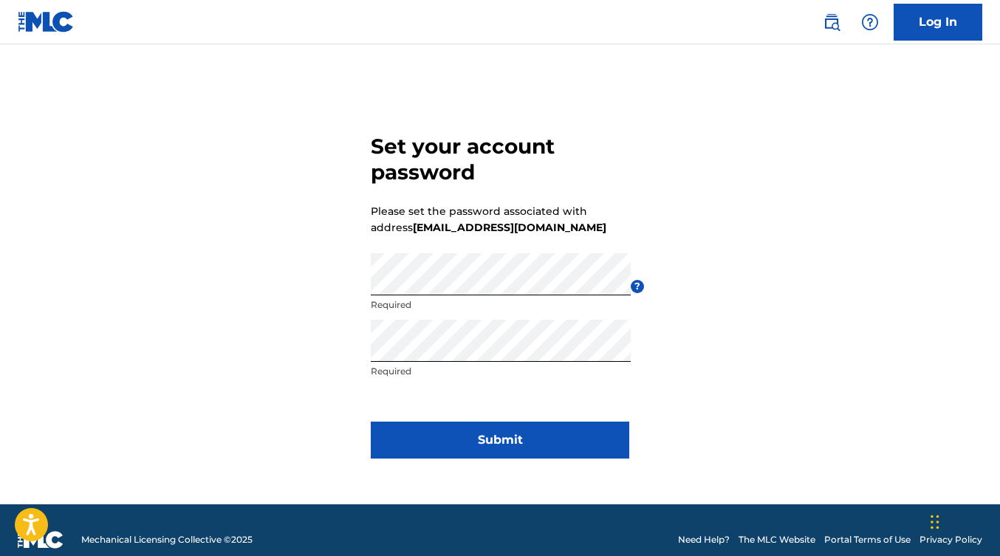
click at [493, 445] on button "Submit" at bounding box center [500, 440] width 258 height 37
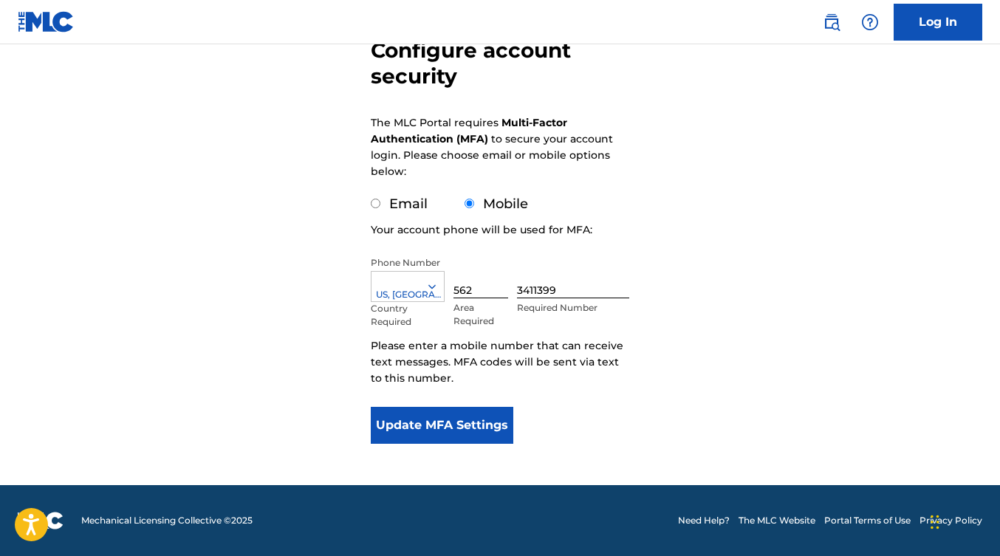
scroll to position [154, 0]
click at [465, 418] on button "Update MFA Settings" at bounding box center [442, 425] width 143 height 37
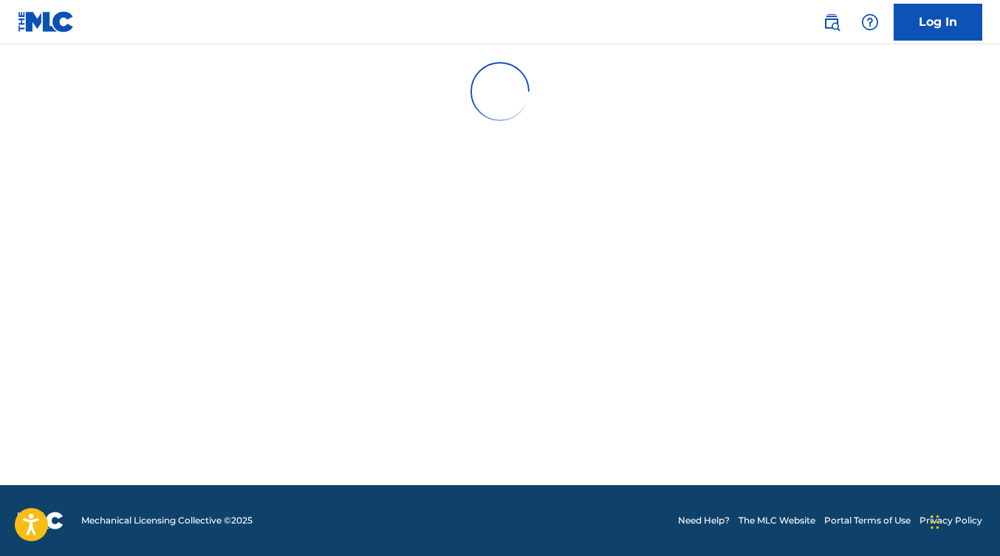
scroll to position [0, 0]
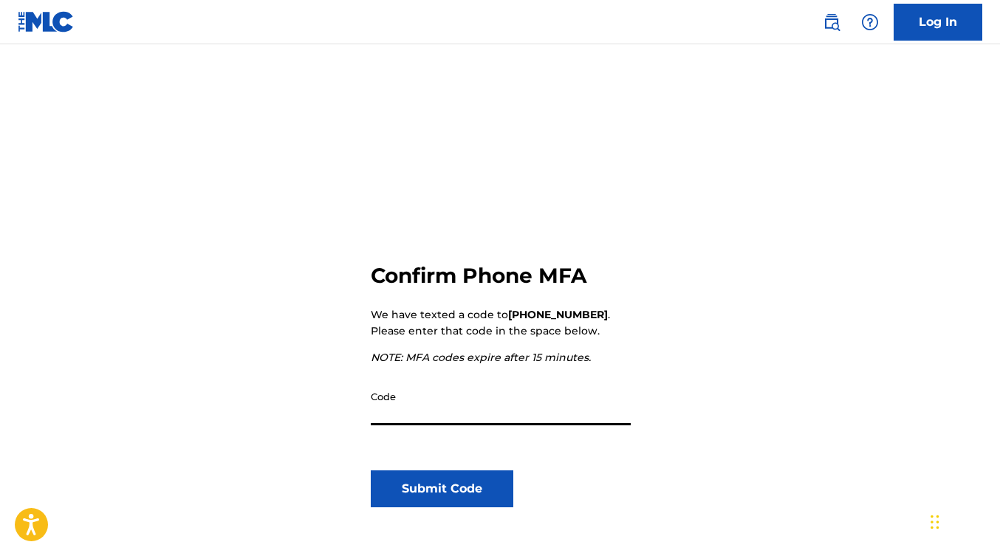
click at [369, 416] on div "Confirm Phone MFA We have texted a code to +1 (562) 3411399 . Please enter that…" at bounding box center [500, 360] width 1000 height 558
click at [381, 421] on input "Code" at bounding box center [501, 404] width 260 height 42
type input "416730"
click at [449, 482] on button "Submit Code" at bounding box center [442, 488] width 143 height 37
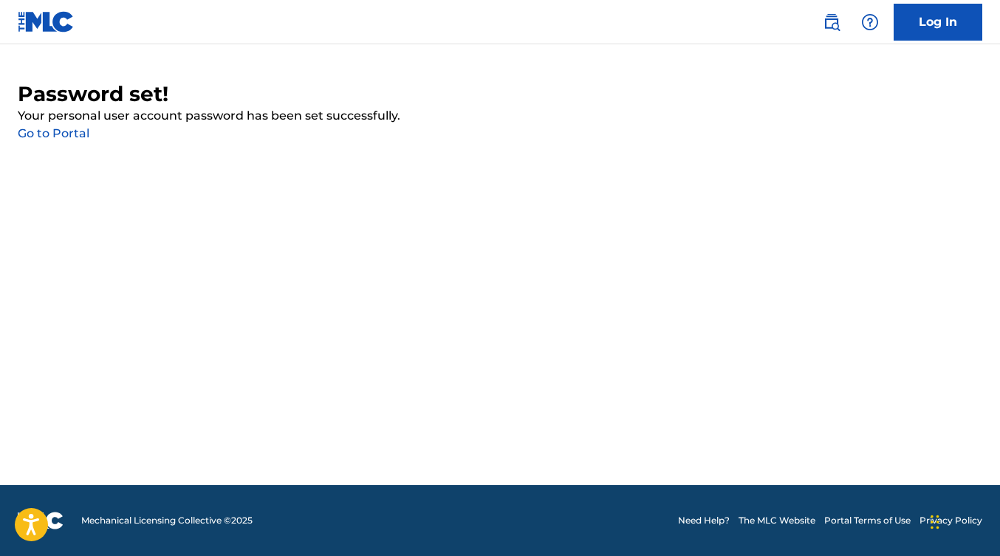
click at [49, 126] on div "Password set! Your personal user account password has been set successfully. Go…" at bounding box center [500, 111] width 965 height 61
click at [52, 134] on link "Go to Portal" at bounding box center [54, 133] width 72 height 14
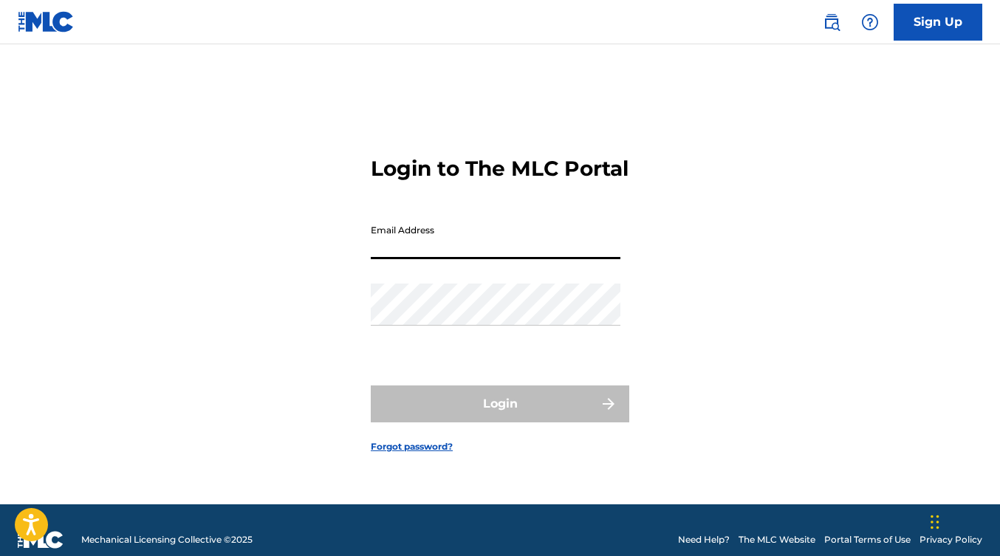
click at [433, 257] on input "Email Address" at bounding box center [496, 238] width 250 height 42
type input "[EMAIL_ADDRESS][DOMAIN_NAME]"
click at [500, 417] on button "Login" at bounding box center [500, 404] width 258 height 37
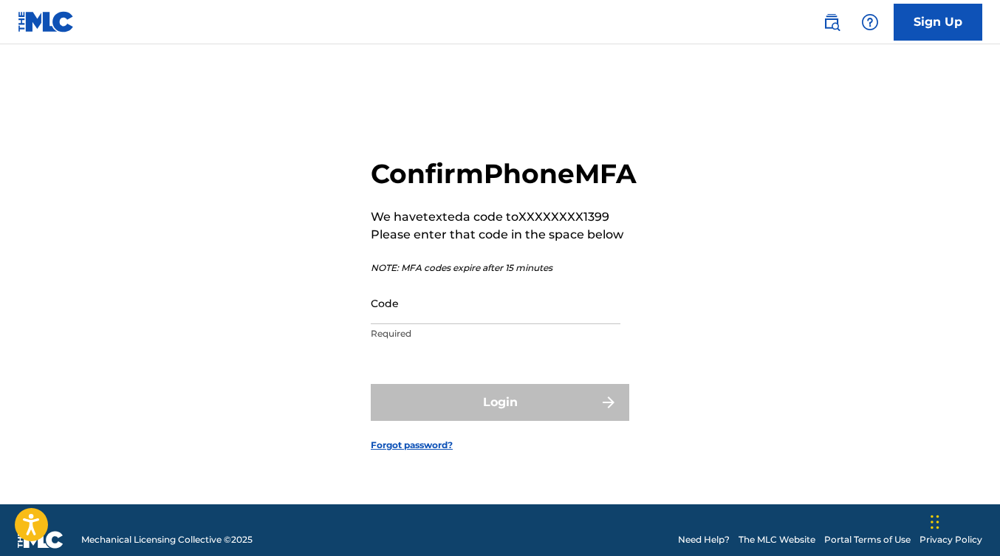
click at [408, 324] on input "Code" at bounding box center [496, 303] width 250 height 42
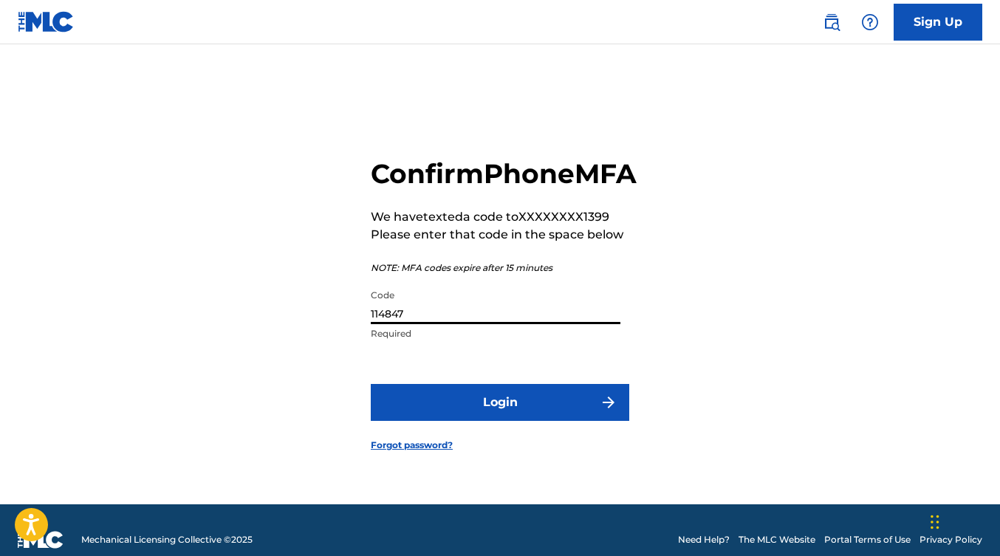
type input "114847"
click at [497, 415] on button "Login" at bounding box center [500, 402] width 258 height 37
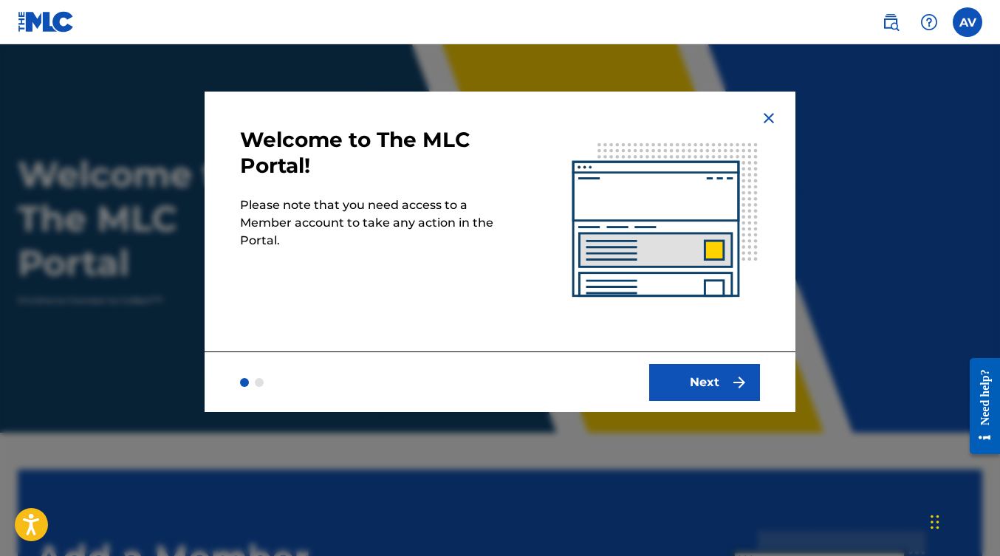
click at [717, 380] on button "Next" at bounding box center [704, 382] width 111 height 37
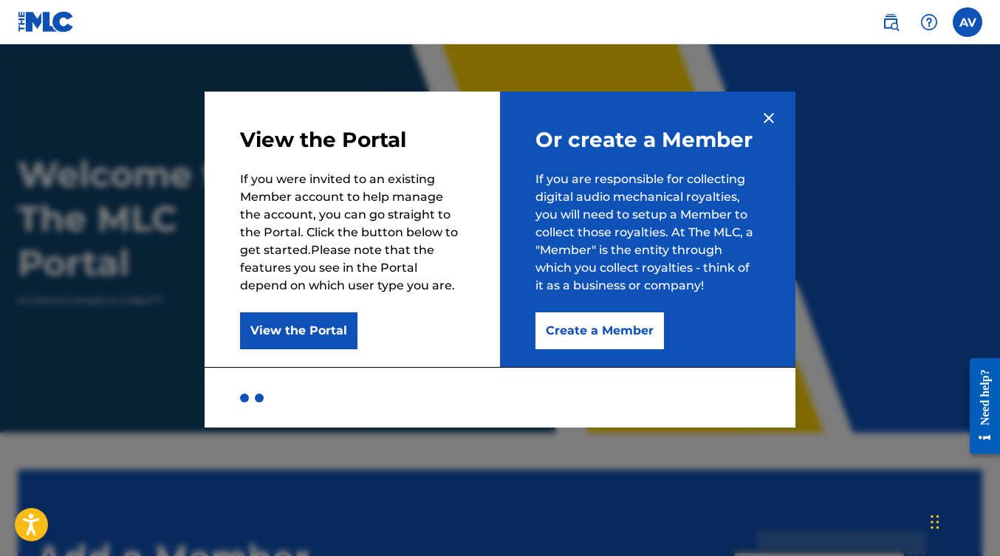
click at [607, 343] on button "Create a Member" at bounding box center [599, 330] width 129 height 37
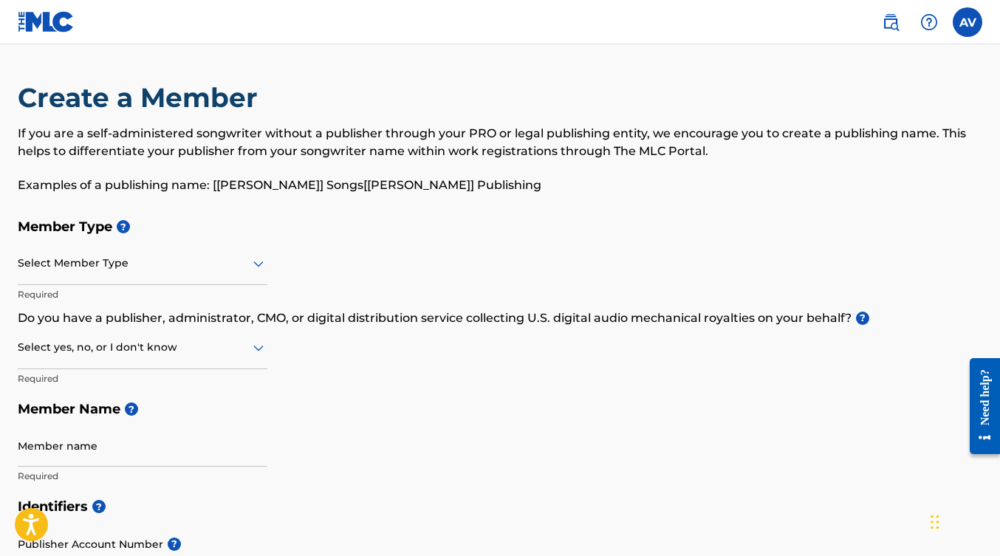
click at [260, 264] on icon at bounding box center [258, 264] width 10 height 6
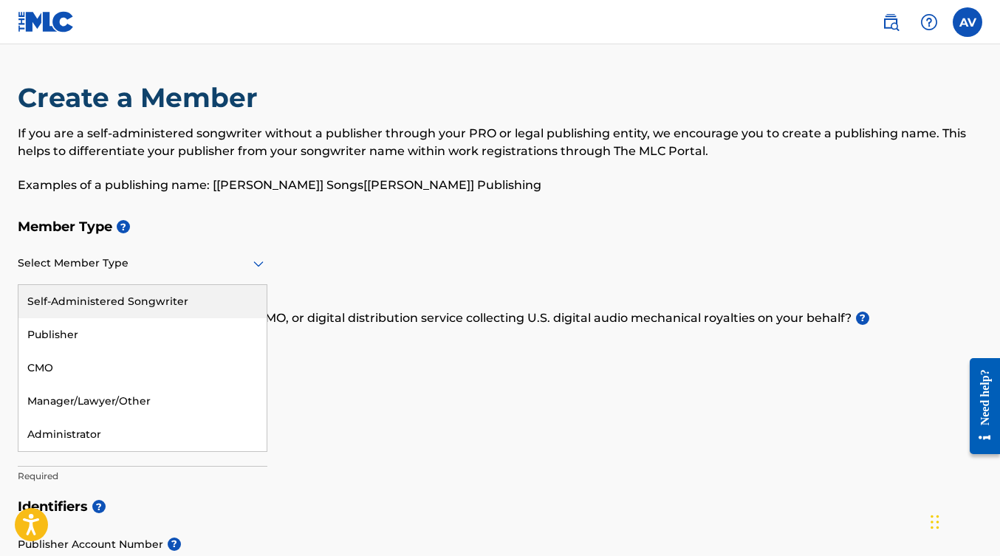
click at [185, 293] on div "Self-Administered Songwriter" at bounding box center [142, 301] width 248 height 33
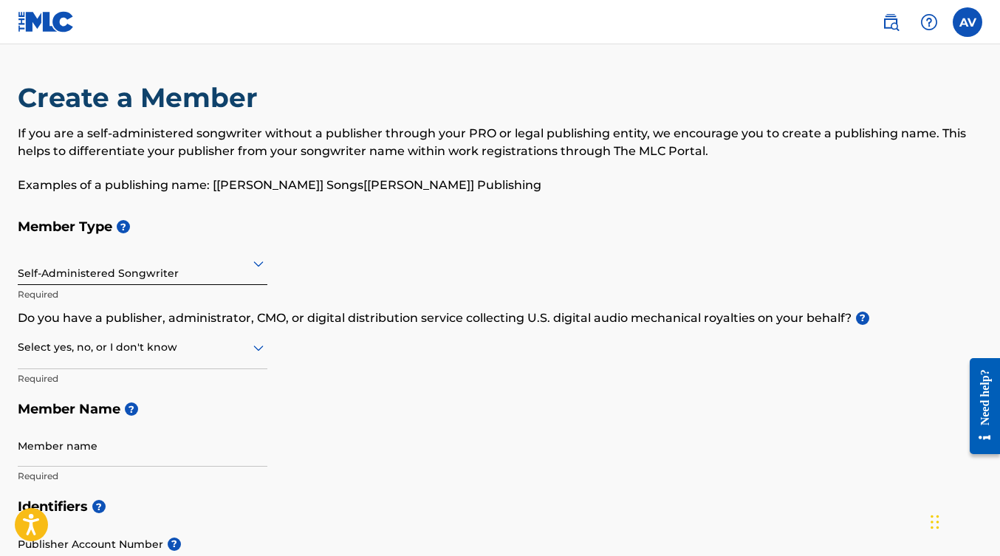
click at [263, 351] on icon at bounding box center [259, 348] width 18 height 18
click at [145, 376] on div "Yes" at bounding box center [142, 385] width 248 height 33
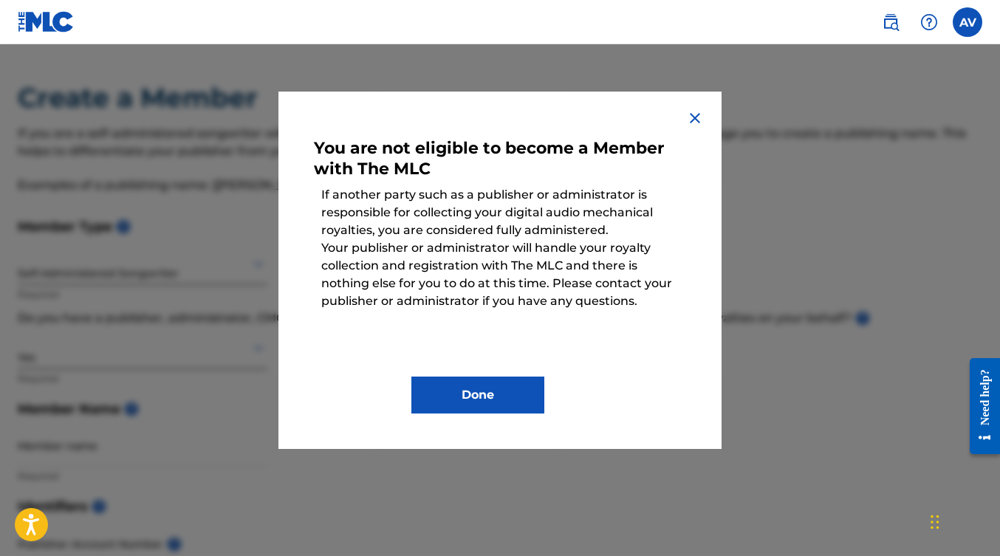
click at [458, 403] on button "Done" at bounding box center [477, 395] width 133 height 37
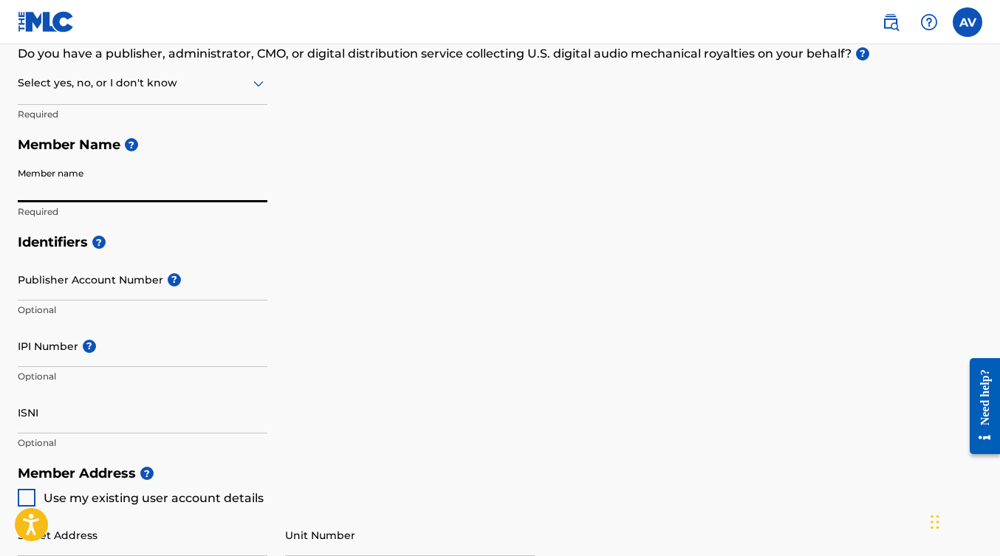
scroll to position [127, 0]
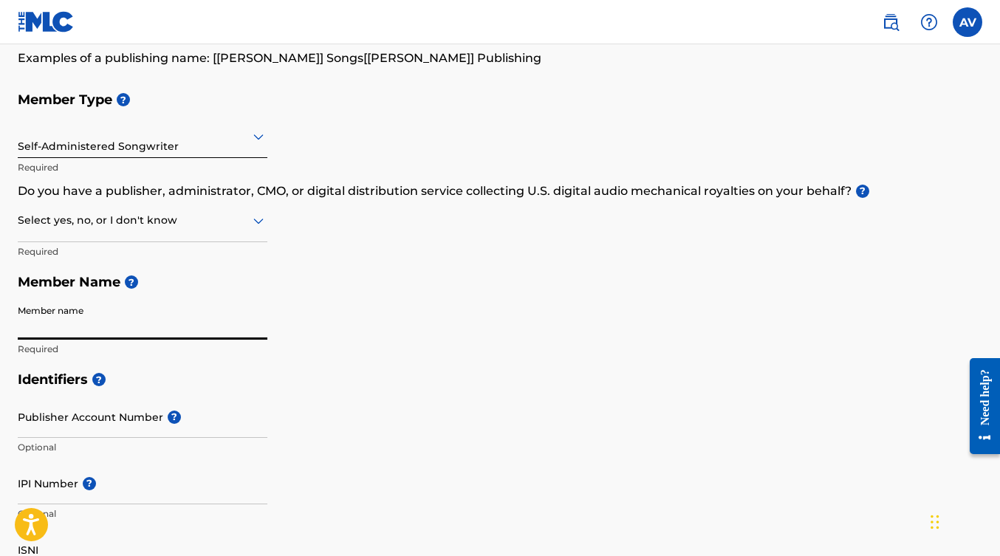
click at [256, 223] on icon at bounding box center [259, 221] width 18 height 18
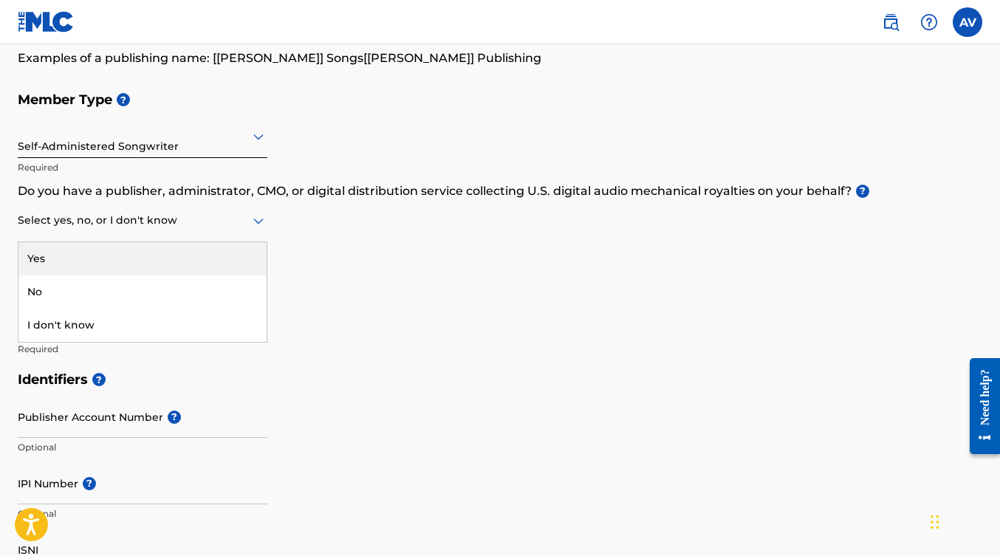
click at [204, 251] on div "Yes" at bounding box center [142, 258] width 248 height 33
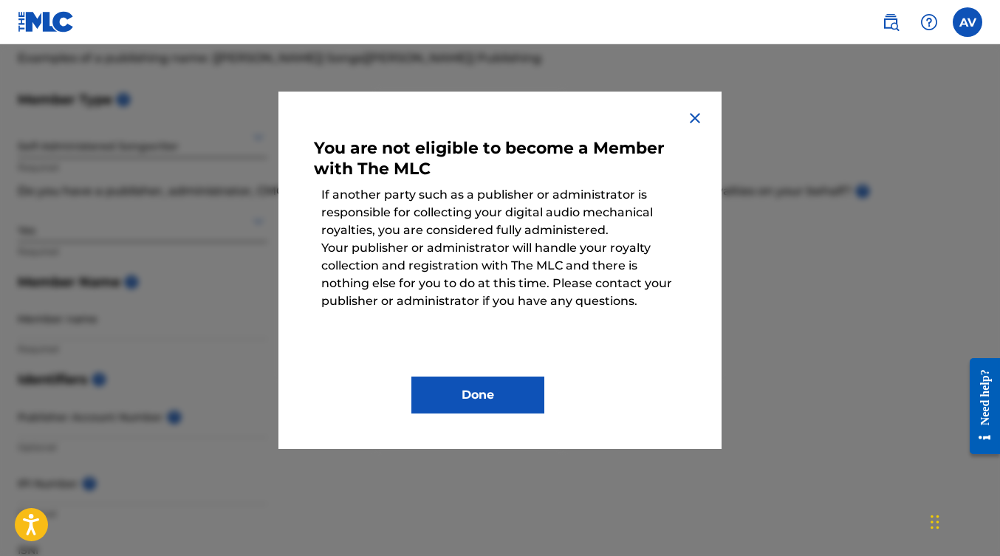
click at [477, 387] on button "Done" at bounding box center [477, 395] width 133 height 37
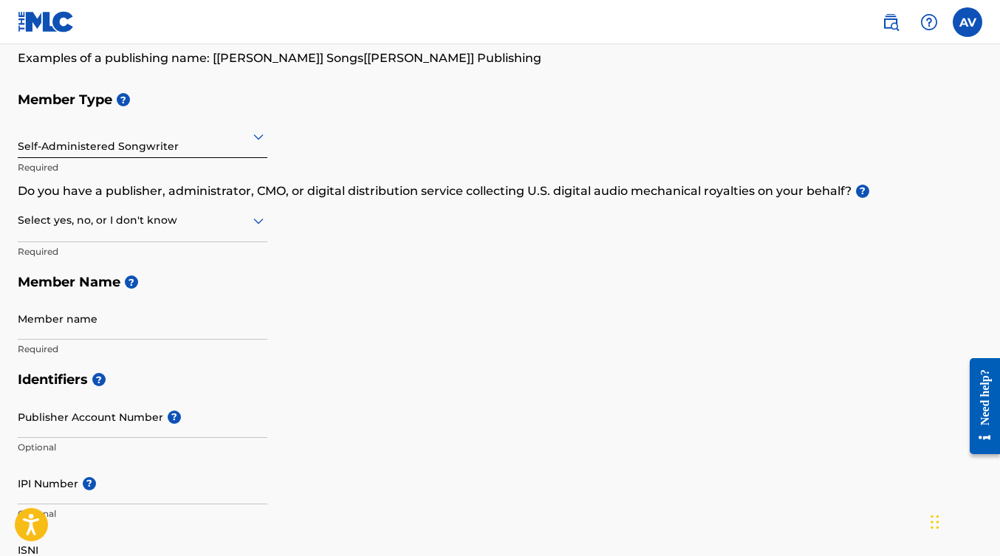
click at [151, 225] on div at bounding box center [143, 220] width 250 height 18
click at [99, 284] on div "No" at bounding box center [142, 291] width 248 height 33
click at [425, 246] on div "Member Type ? Self-Administered Songwriter Required Do you have a publisher, ad…" at bounding box center [500, 224] width 965 height 280
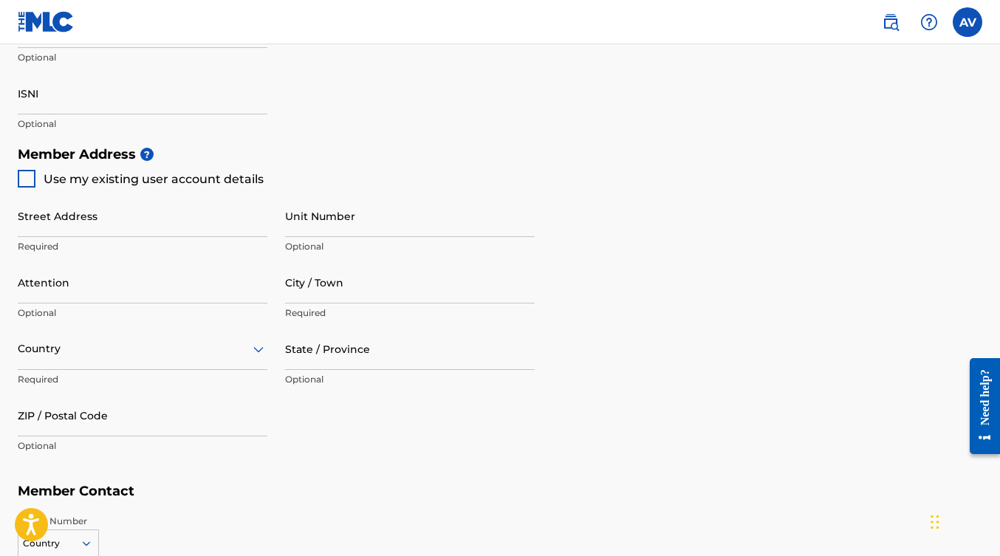
scroll to position [583, 0]
click at [28, 171] on div at bounding box center [27, 180] width 18 height 18
type input "[STREET_ADDRESS][PERSON_NAME]"
type input "[GEOGRAPHIC_DATA]"
type input "91103"
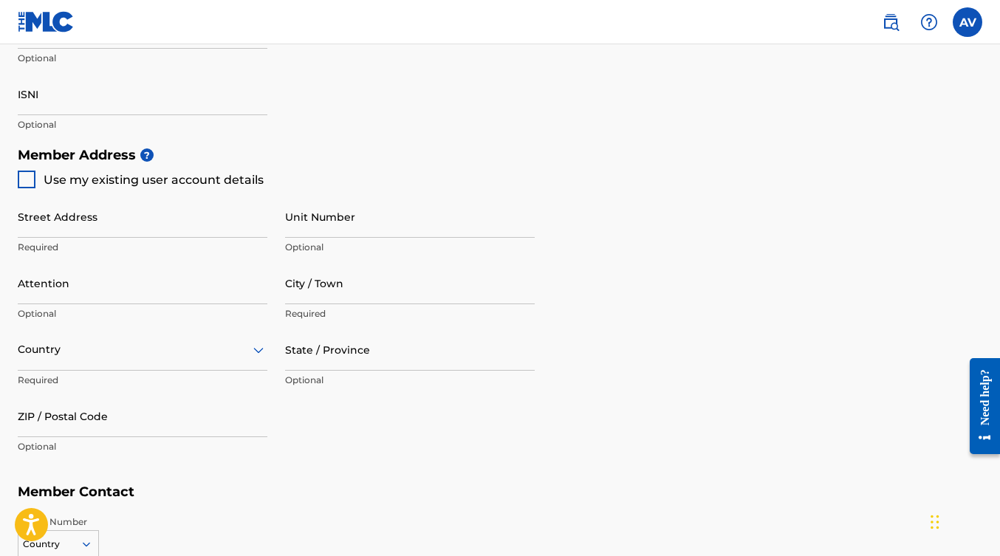
type input "562"
type input "3411399"
type input "[EMAIL_ADDRESS][DOMAIN_NAME]"
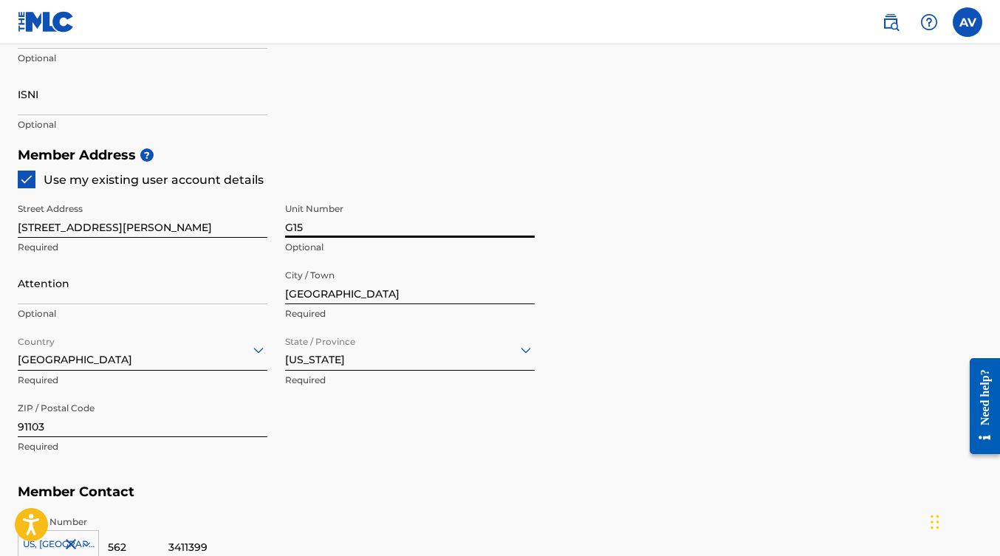
type input "G15"
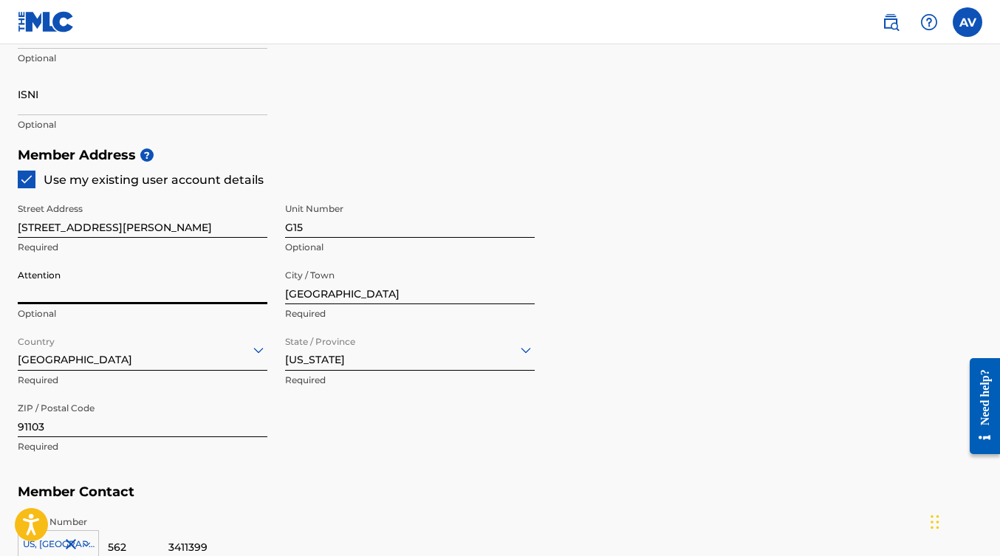
click at [400, 162] on h5 "Member Address ?" at bounding box center [500, 156] width 965 height 32
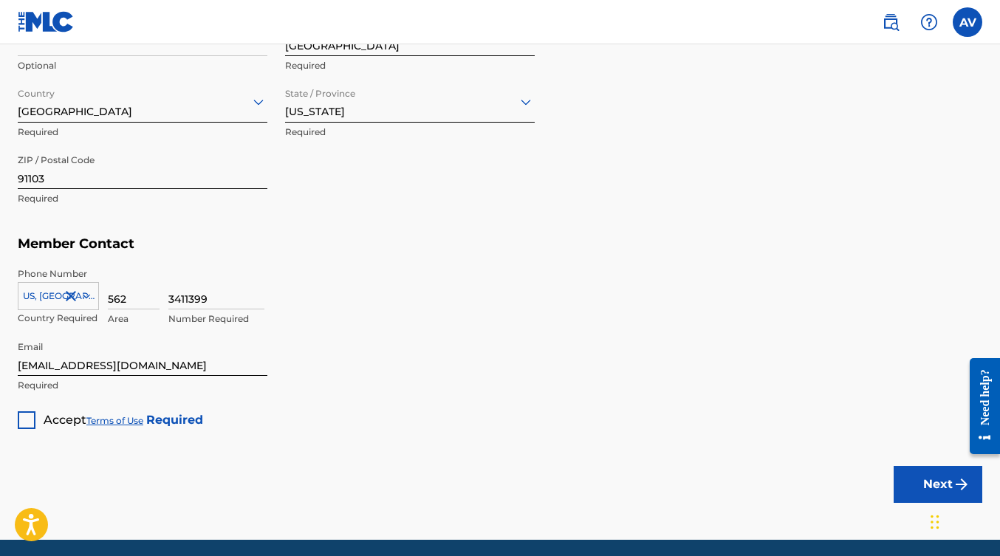
scroll to position [839, 0]
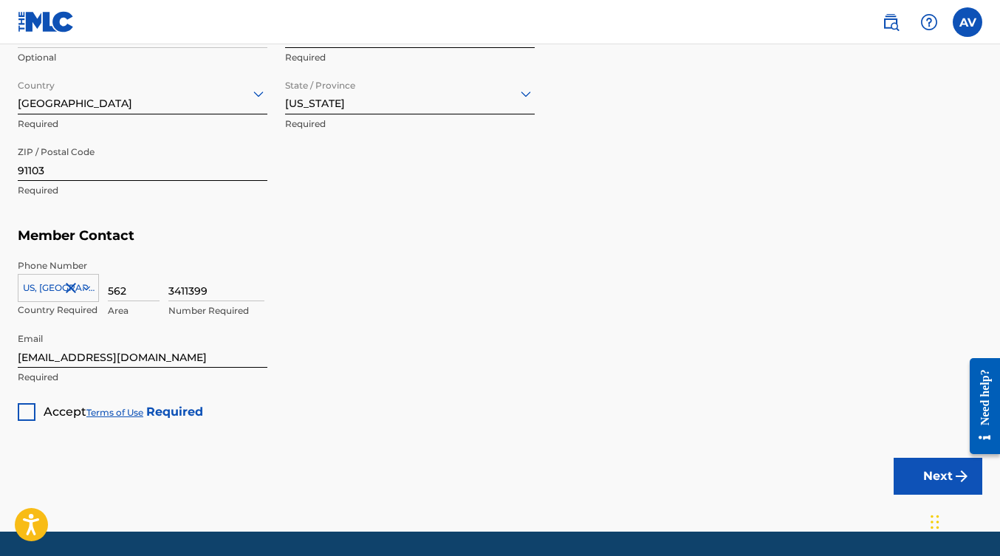
click at [27, 405] on div at bounding box center [27, 412] width 18 height 18
click at [933, 473] on button "Next" at bounding box center [938, 476] width 89 height 37
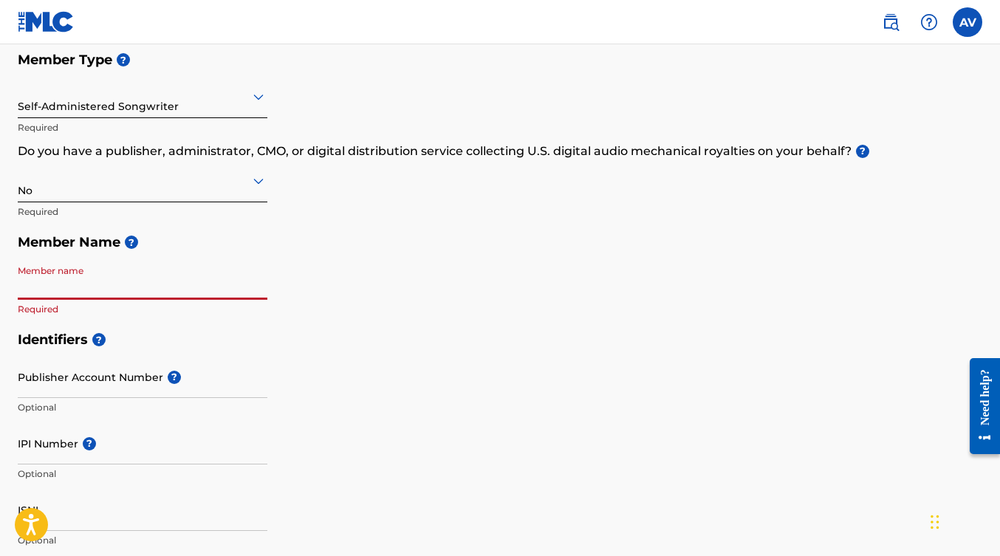
scroll to position [167, 0]
type input "D"
click at [335, 246] on h5 "Member Name ?" at bounding box center [500, 243] width 965 height 32
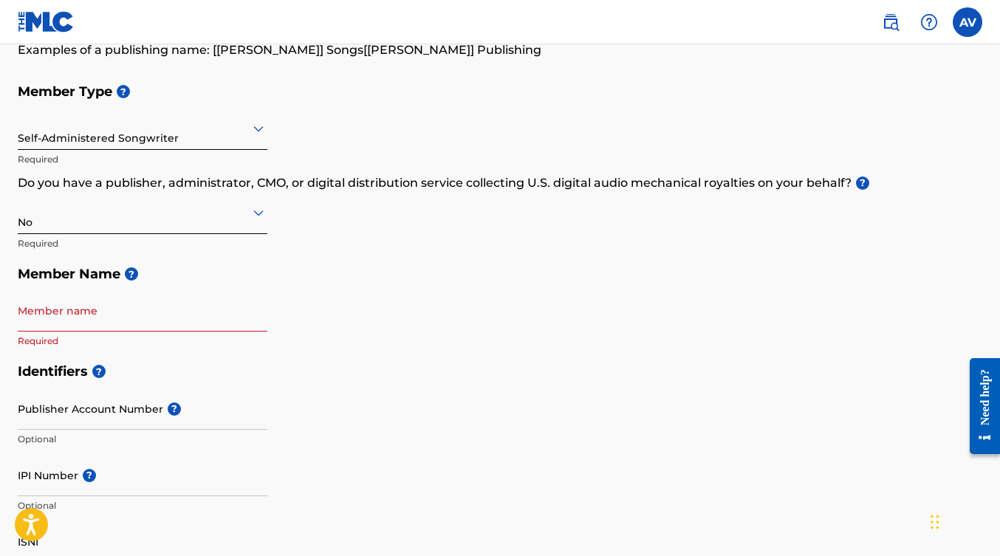
scroll to position [165, 0]
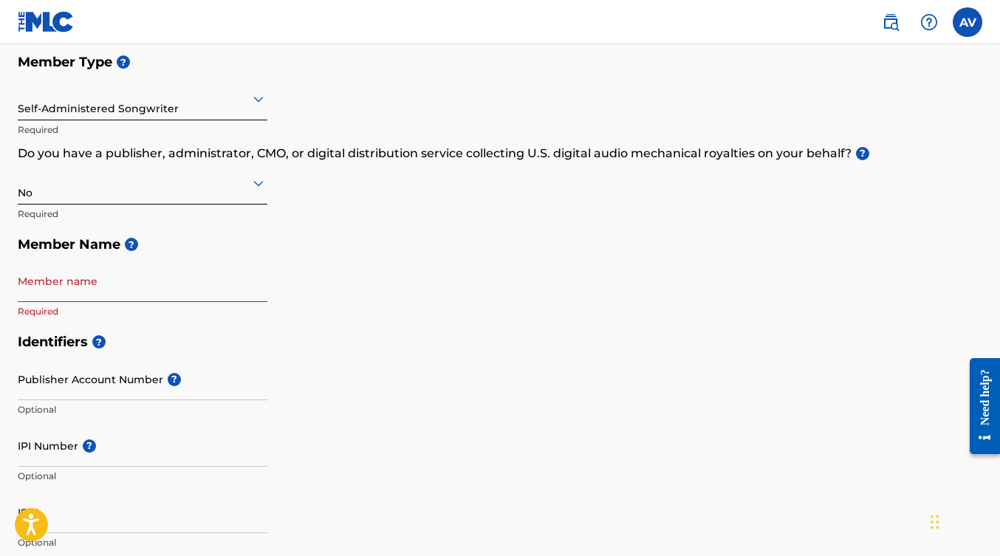
click at [131, 251] on h5 "Member Name ?" at bounding box center [500, 245] width 965 height 32
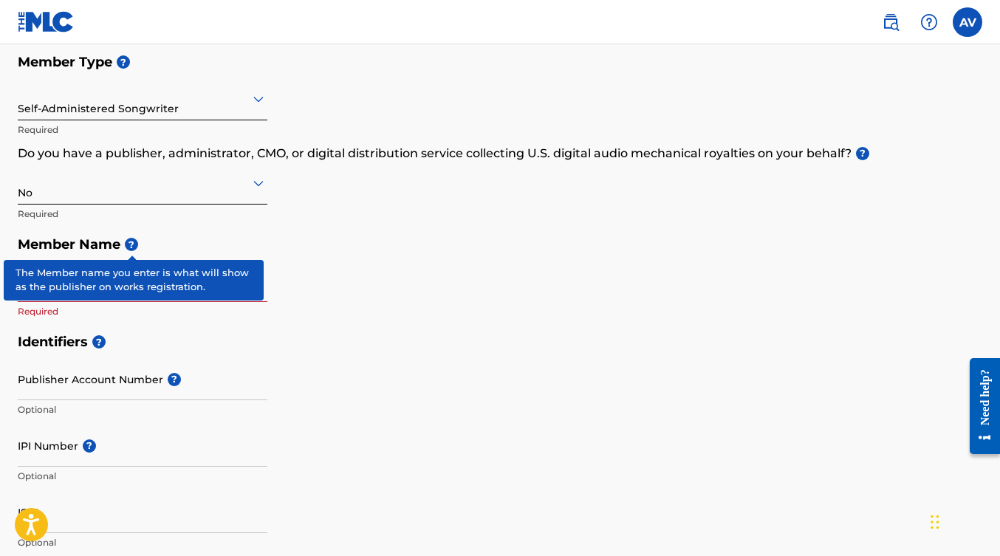
click at [134, 238] on span "?" at bounding box center [131, 244] width 13 height 13
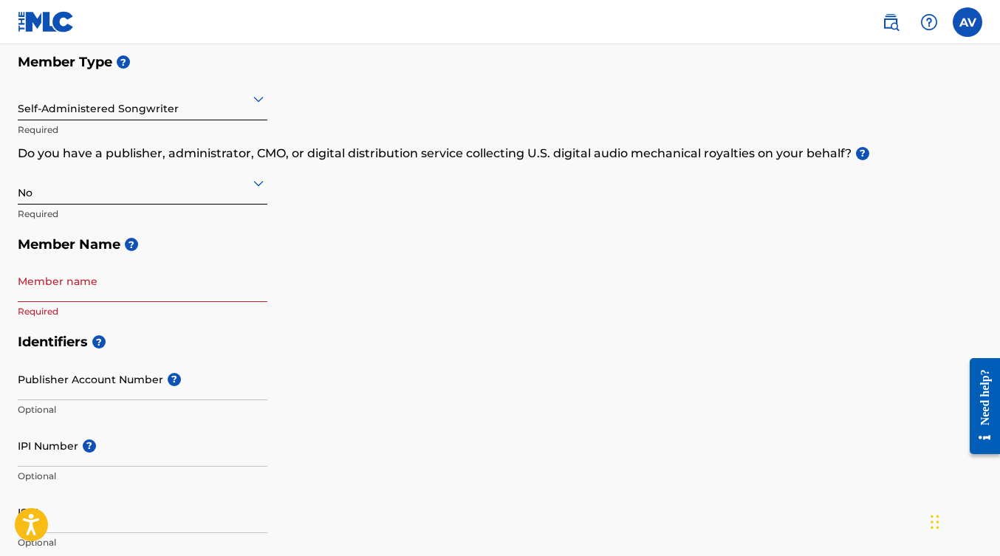
click at [235, 234] on h5 "Member Name ?" at bounding box center [500, 245] width 965 height 32
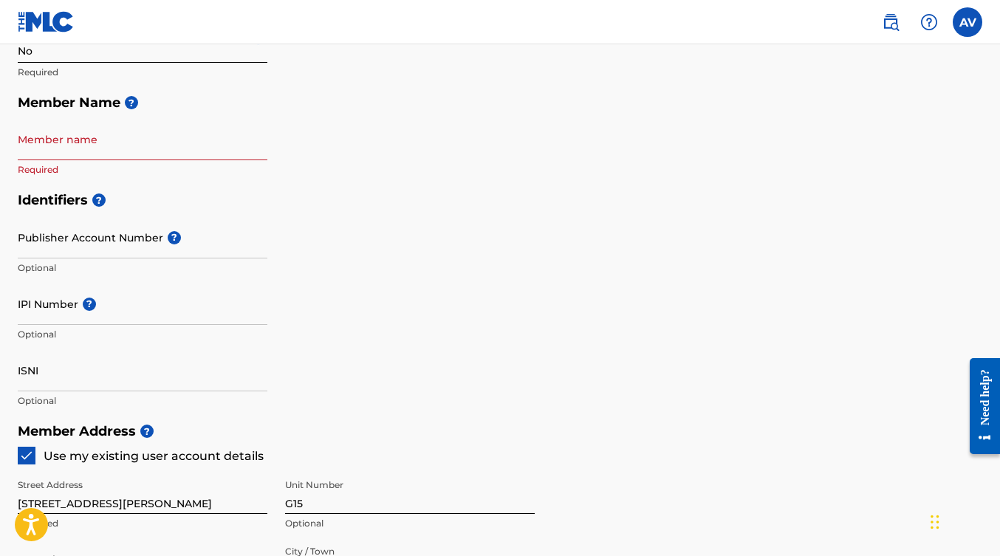
scroll to position [305, 0]
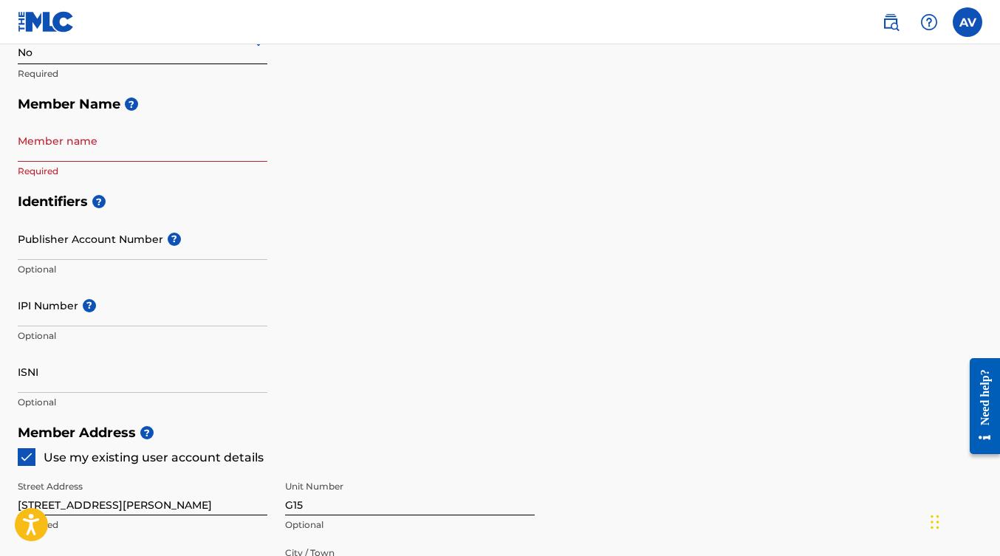
click at [294, 160] on div "Member Type ? Self-Administered Songwriter Required Do you have a publisher, ad…" at bounding box center [500, 46] width 965 height 280
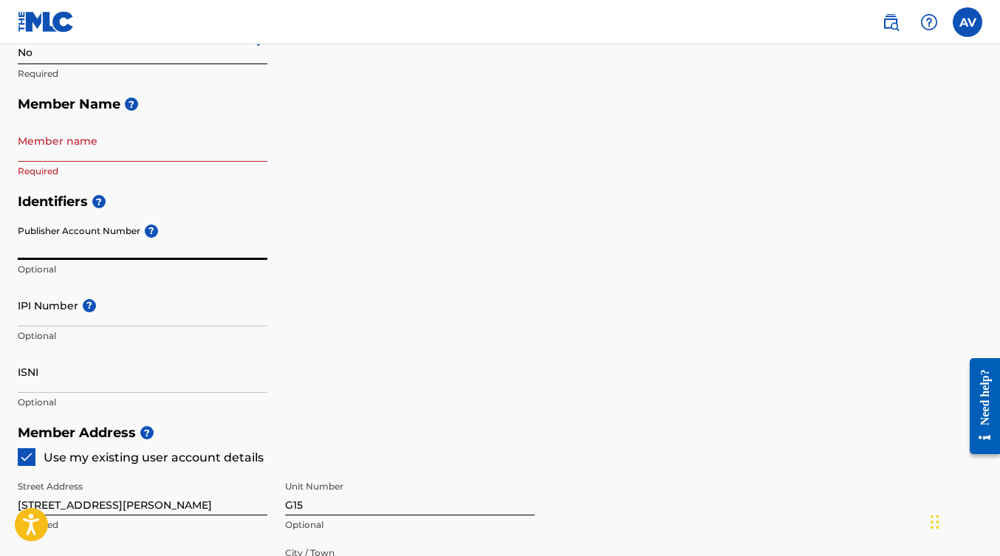
click at [31, 244] on input "Publisher Account Number ?" at bounding box center [143, 239] width 250 height 42
click at [100, 247] on input "Publisher Account Number ?" at bounding box center [143, 239] width 250 height 42
paste input "1232193094"
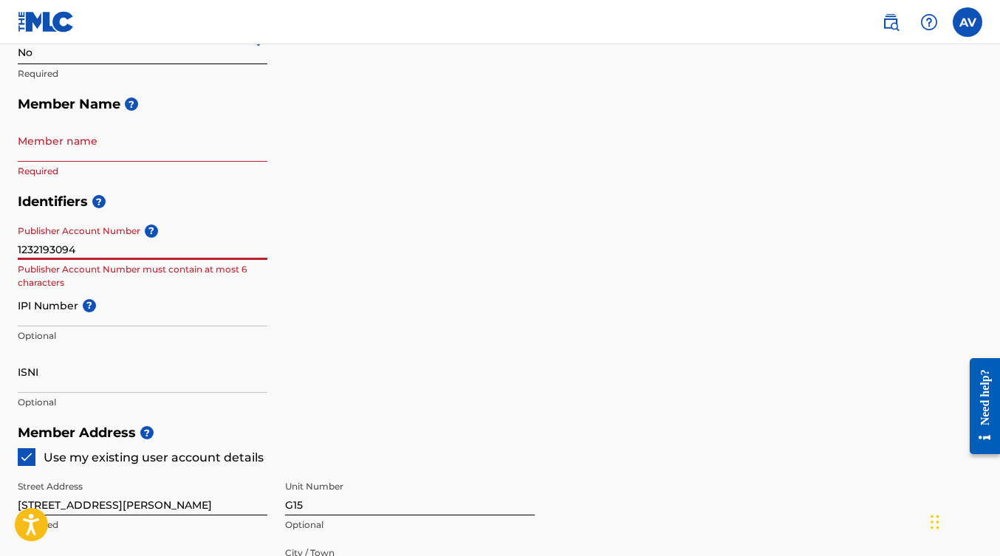
type input "1232193094"
click at [72, 160] on input "Member name" at bounding box center [143, 141] width 250 height 42
type input "<"
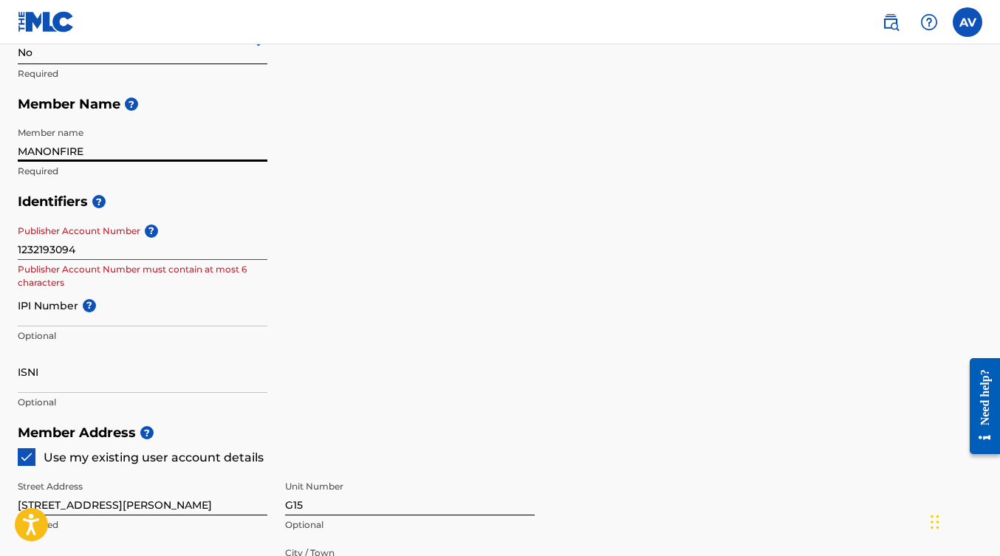
type input "MANONFIRE"
click at [321, 222] on div "Identifiers ? Publisher Account Number ? 1232193094 Publisher Account Number mu…" at bounding box center [500, 301] width 965 height 231
click at [76, 249] on input "1232193094" at bounding box center [143, 239] width 250 height 42
drag, startPoint x: 76, startPoint y: 249, endPoint x: -1, endPoint y: 238, distance: 77.6
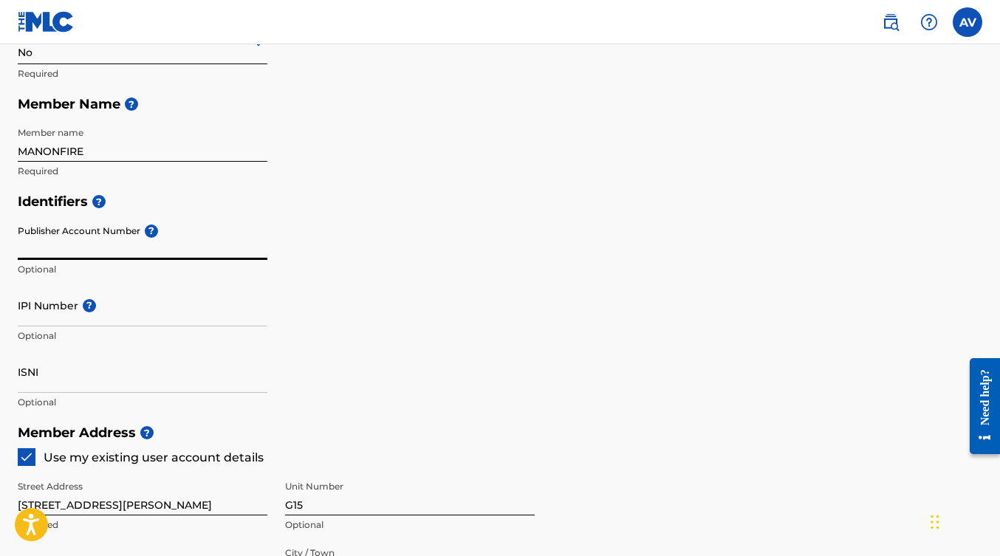
click at [30, 318] on input "IPI Number ?" at bounding box center [143, 305] width 250 height 42
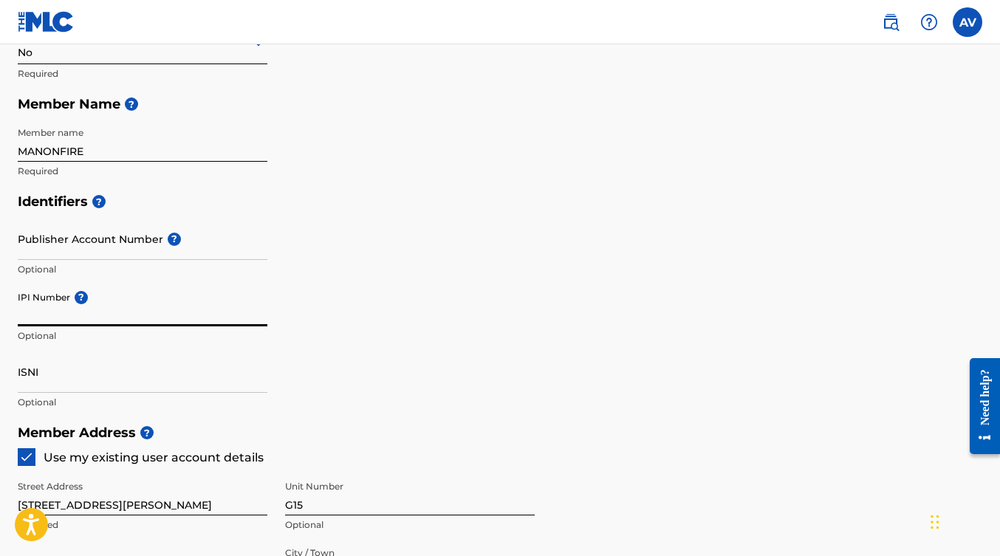
paste input "1232193094"
type input "1232193094"
click at [30, 234] on input "Publisher Account Number ?" at bounding box center [143, 239] width 250 height 42
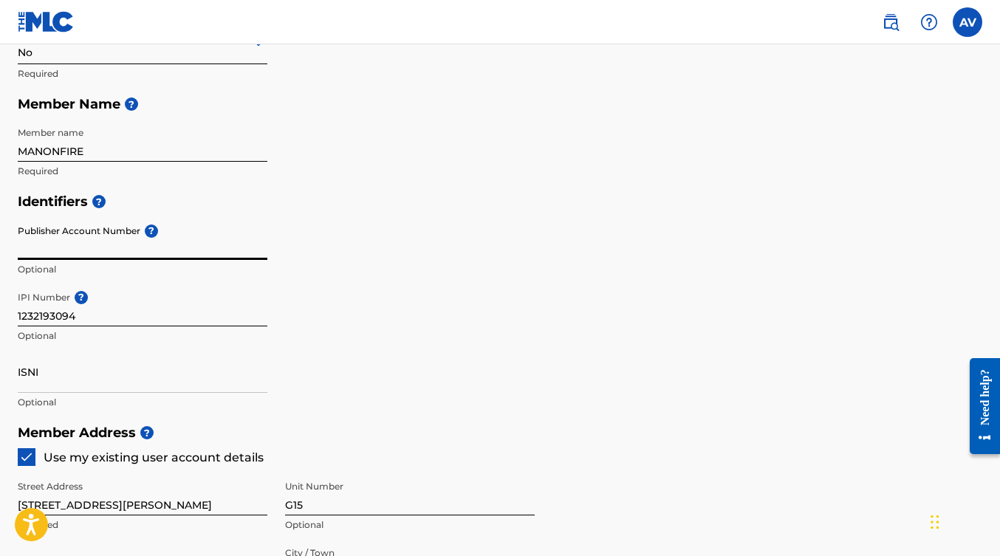
paste input "7376734"
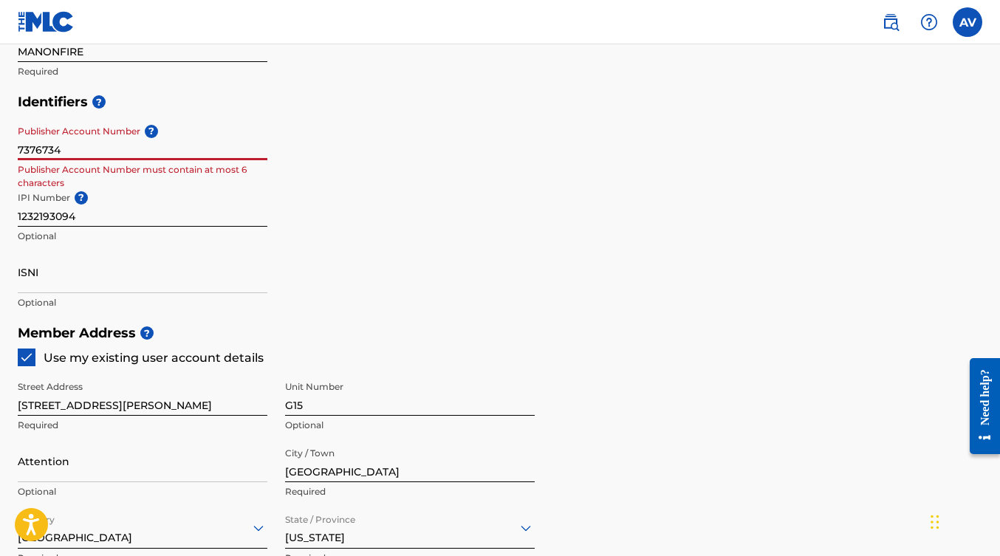
scroll to position [428, 0]
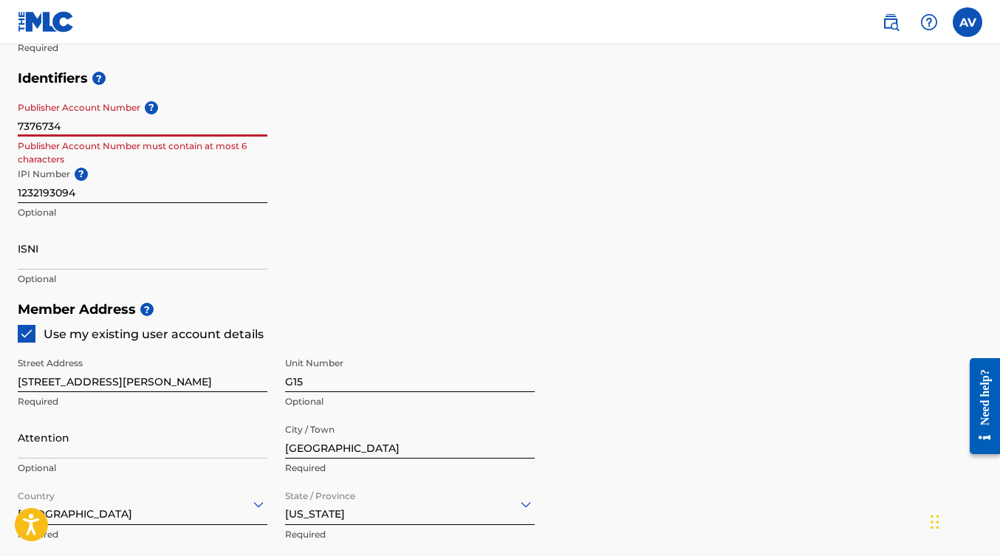
click at [188, 195] on input "1232193094" at bounding box center [143, 182] width 250 height 42
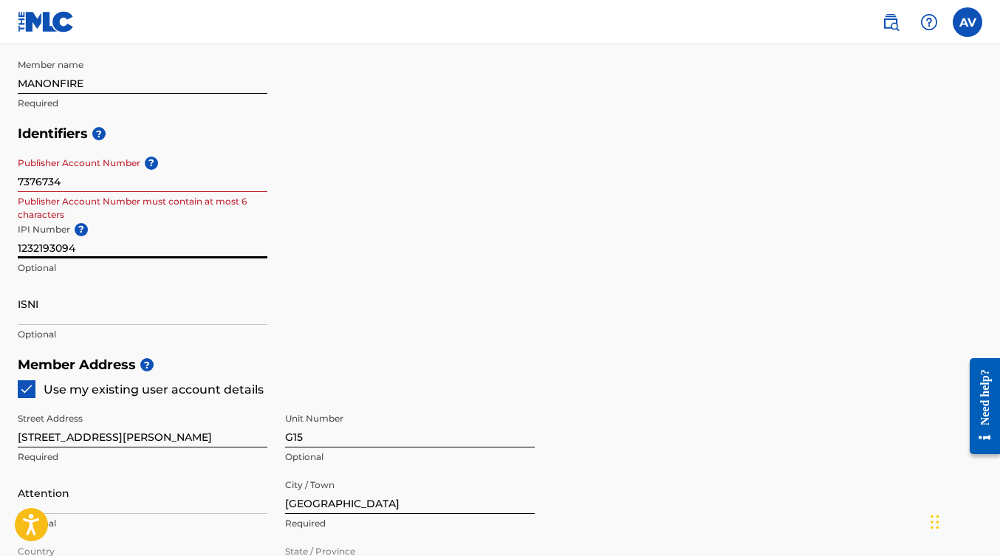
scroll to position [371, 0]
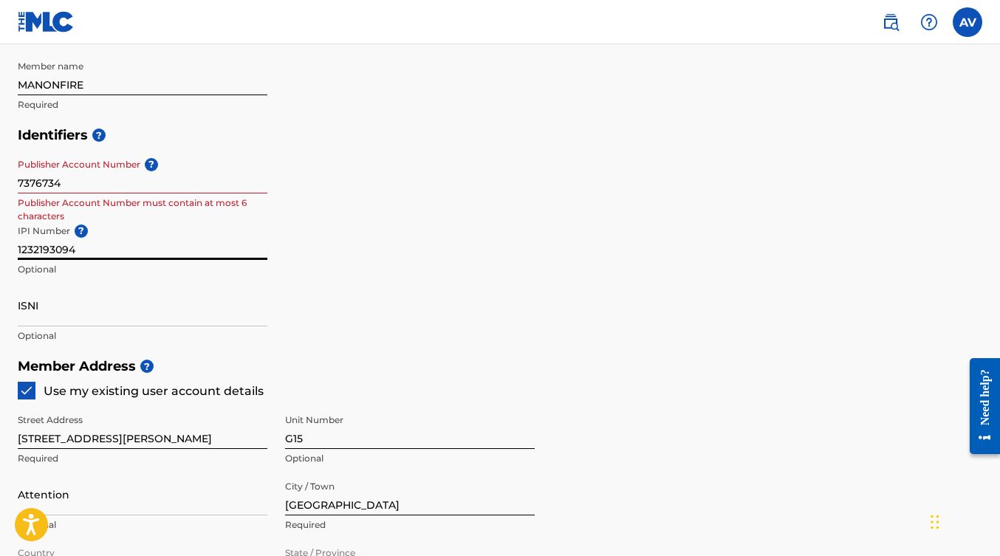
click at [281, 160] on div "Identifiers ? Publisher Account Number ? 7376734 Publisher Account Number must …" at bounding box center [500, 235] width 965 height 231
click at [73, 182] on input "7376734" at bounding box center [143, 172] width 250 height 42
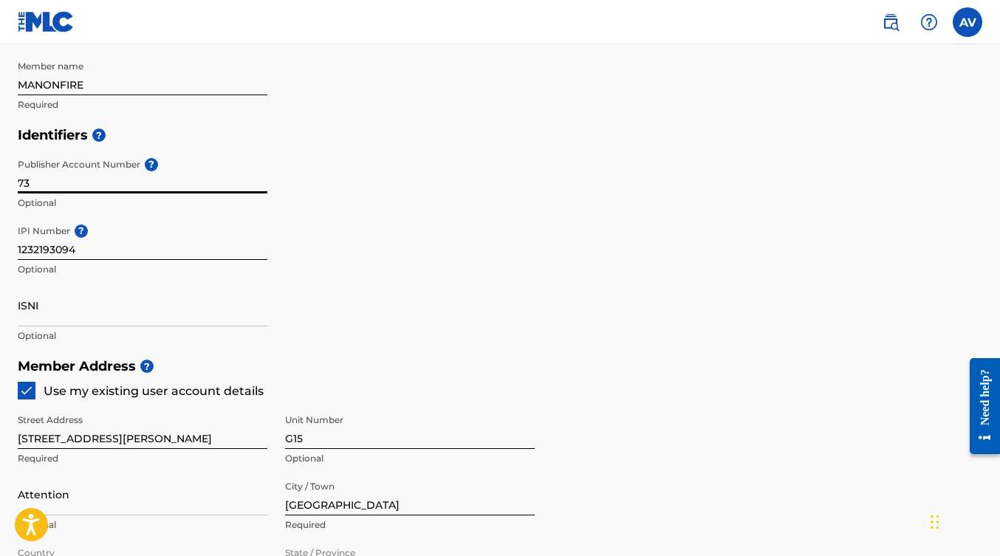
type input "7"
click at [451, 278] on div "Identifiers ? Publisher Account Number ? Optional IPI Number ? 1232193094 Optio…" at bounding box center [500, 235] width 965 height 231
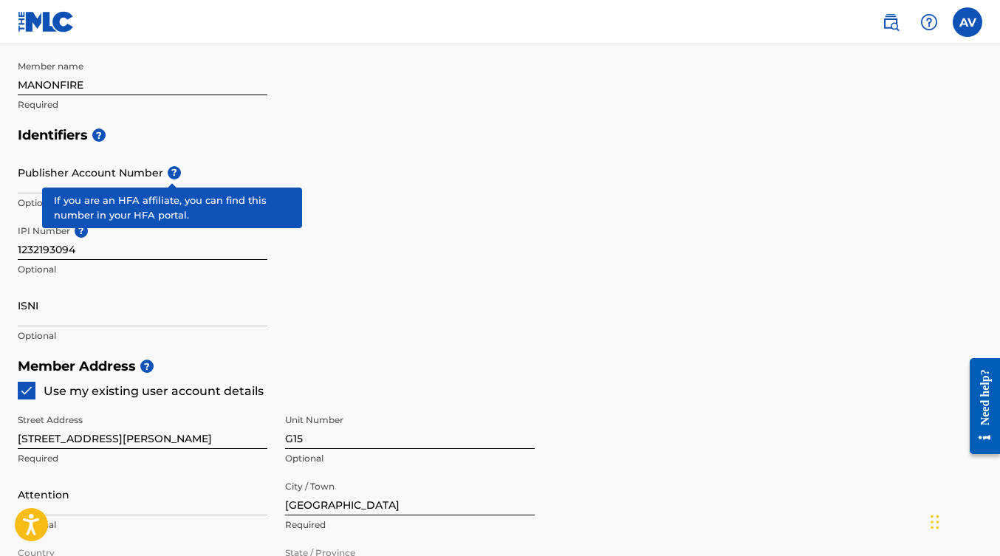
click at [176, 174] on span "?" at bounding box center [174, 172] width 13 height 13
click at [176, 174] on input "Publisher Account Number ?" at bounding box center [143, 172] width 250 height 42
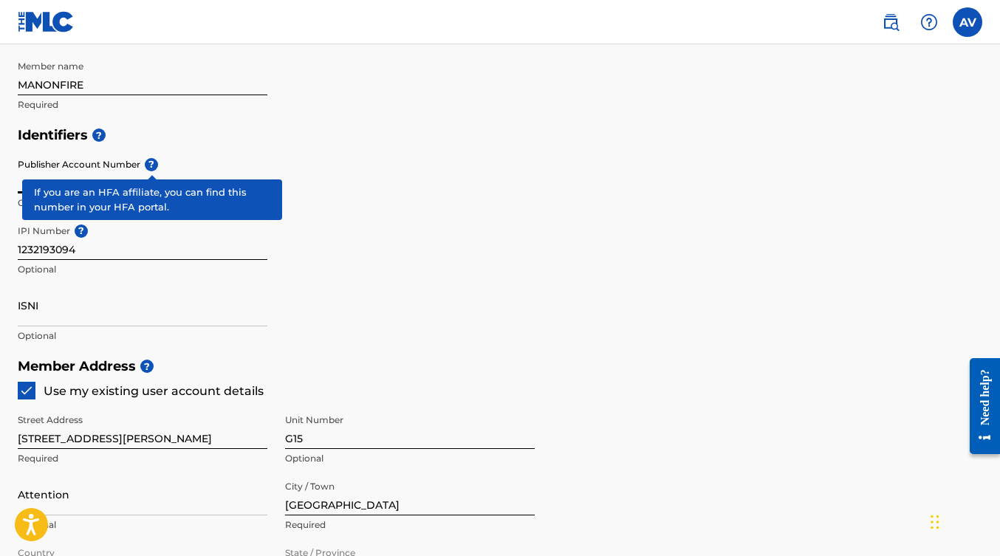
click at [176, 174] on input "Publisher Account Number ?" at bounding box center [143, 172] width 250 height 42
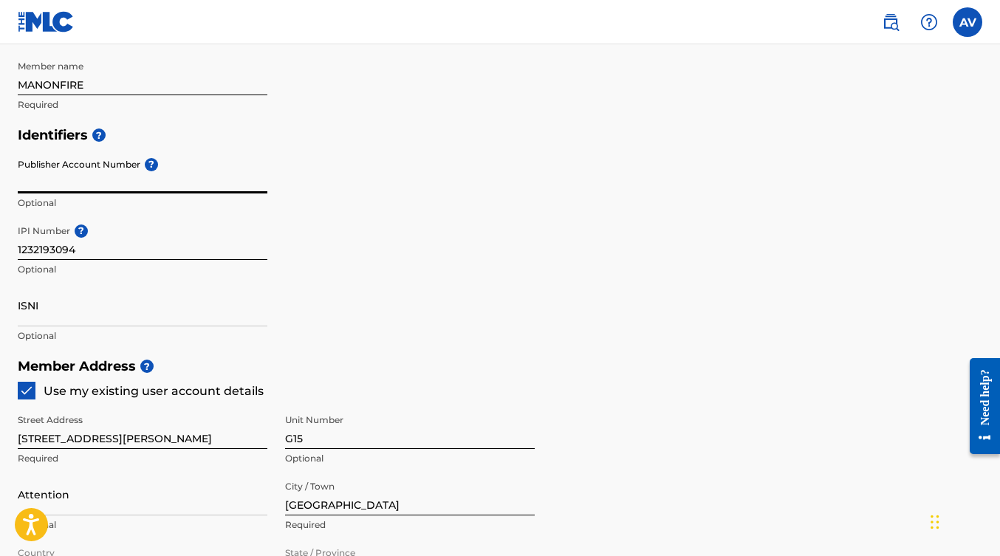
click at [176, 174] on input "Publisher Account Number ?" at bounding box center [143, 172] width 250 height 42
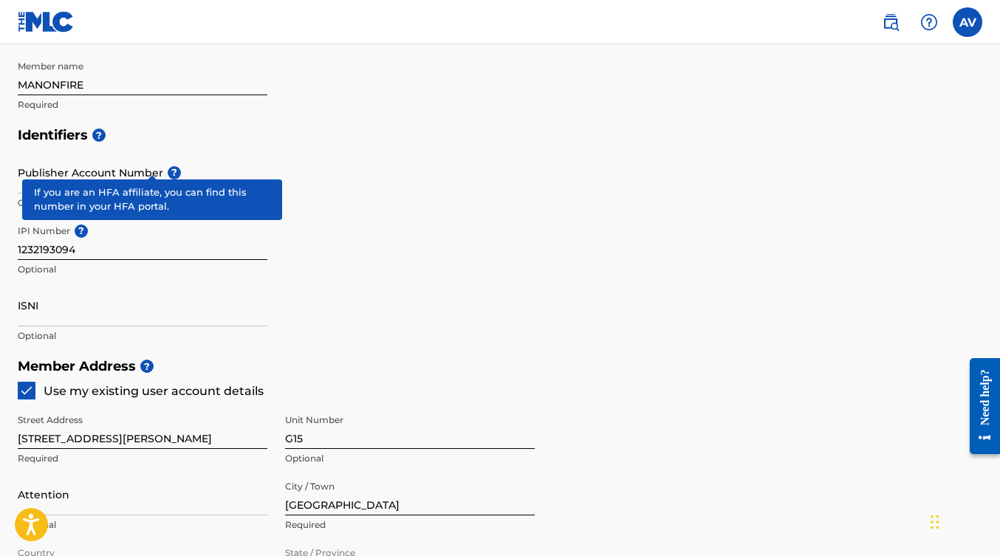
click at [168, 169] on span "?" at bounding box center [174, 172] width 13 height 13
click at [155, 169] on input "Publisher Account Number ?" at bounding box center [143, 172] width 250 height 42
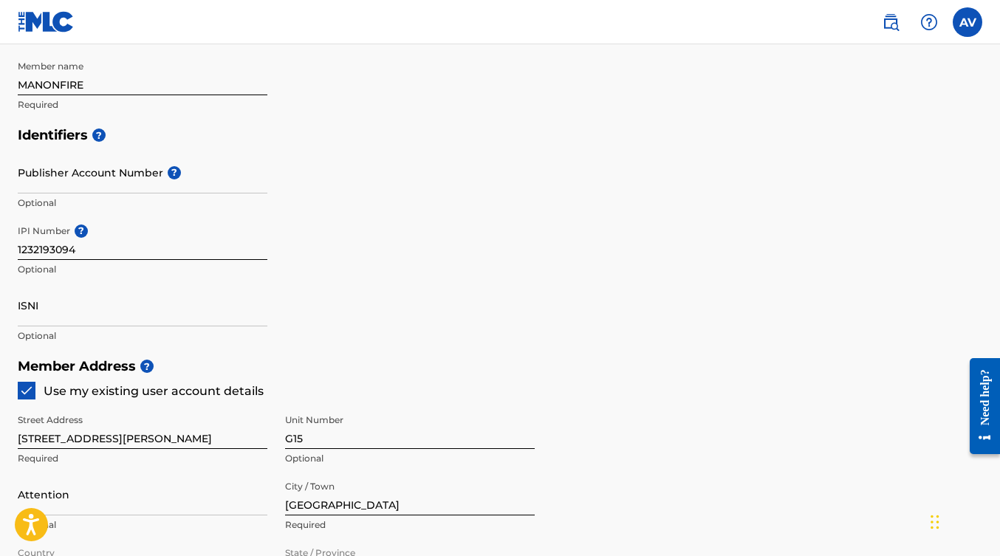
click at [493, 205] on div "Identifiers ? Publisher Account Number ? Optional IPI Number ? 1232193094 Optio…" at bounding box center [500, 235] width 965 height 231
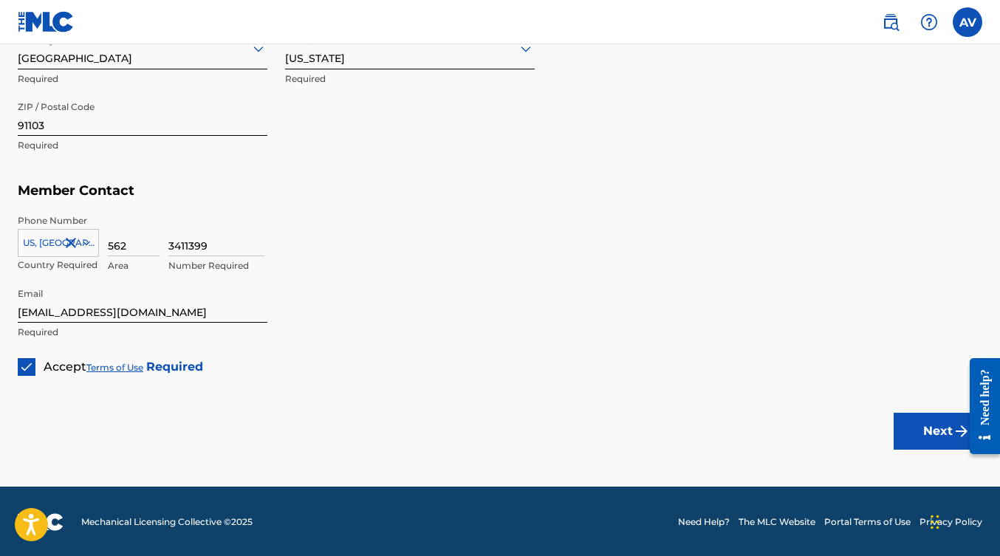
scroll to position [883, 0]
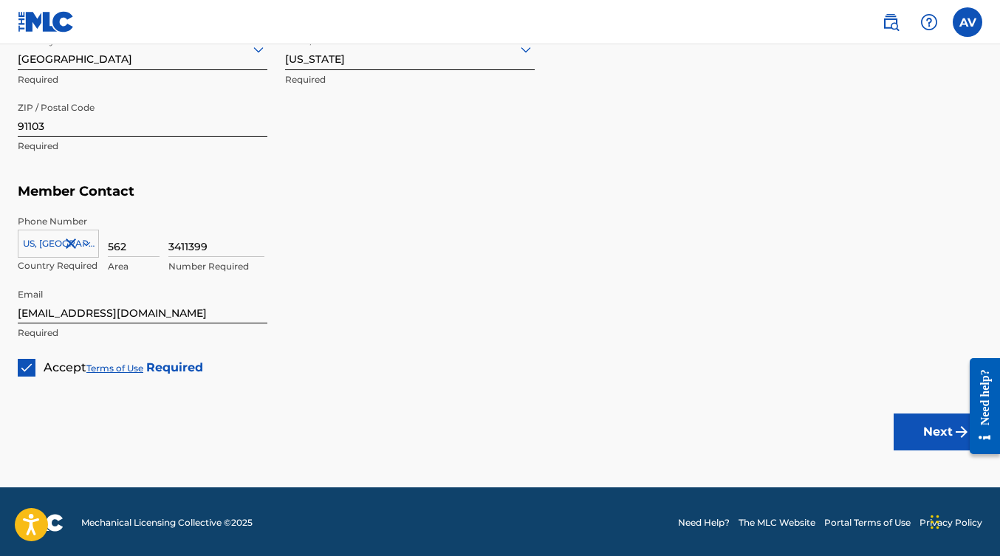
click at [936, 440] on button "Next" at bounding box center [938, 432] width 89 height 37
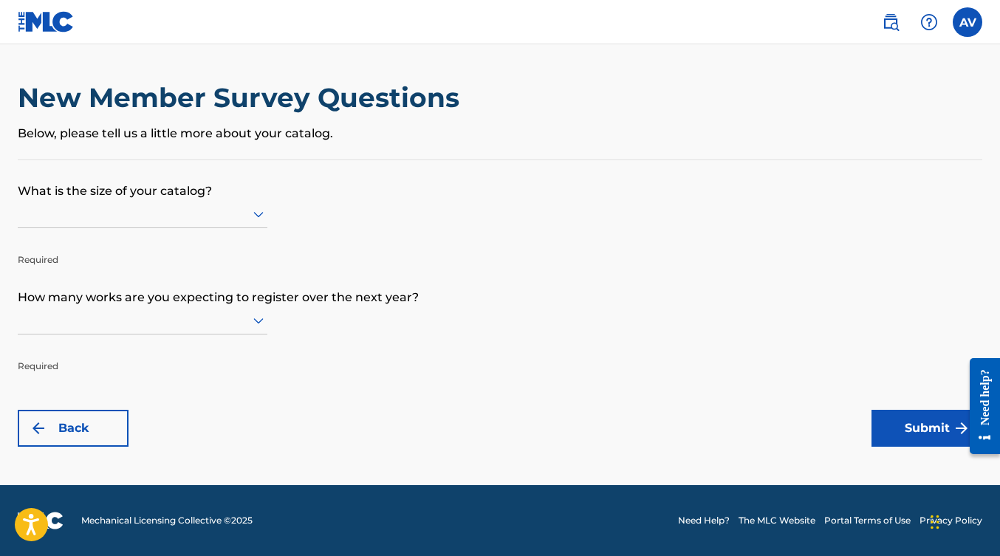
click at [258, 218] on icon at bounding box center [258, 215] width 10 height 6
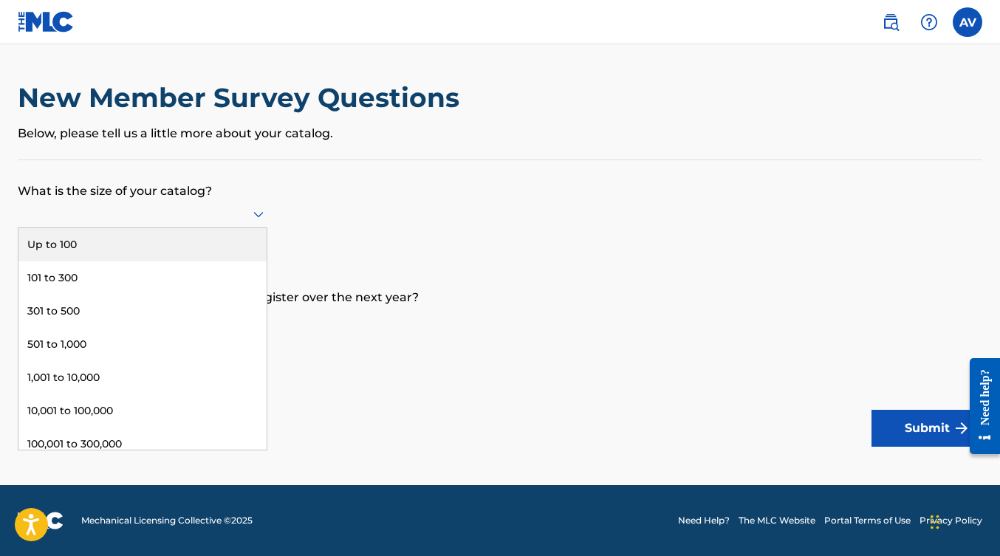
click at [117, 253] on div "Up to 100" at bounding box center [142, 244] width 248 height 33
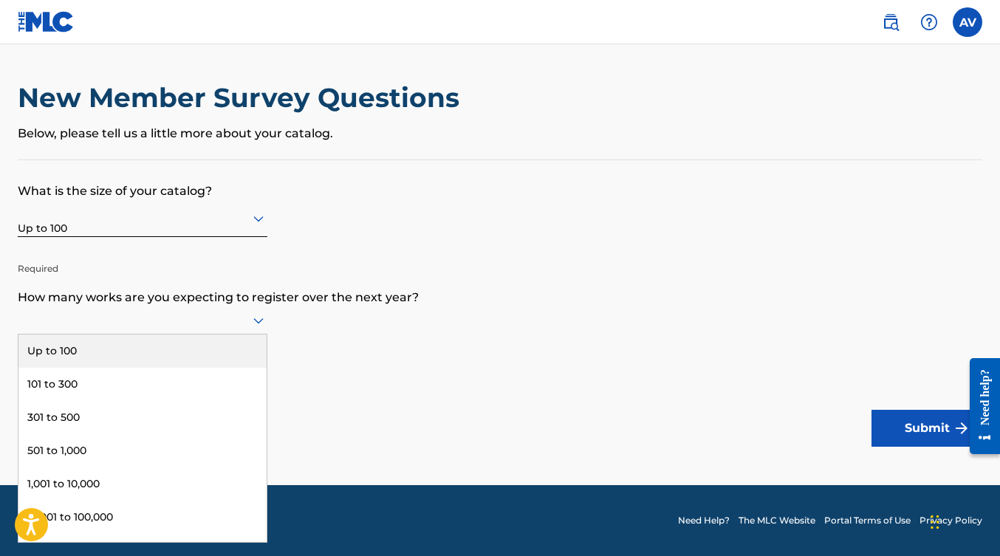
click at [257, 329] on icon at bounding box center [259, 321] width 18 height 18
click at [194, 355] on div "Up to 100" at bounding box center [142, 351] width 248 height 33
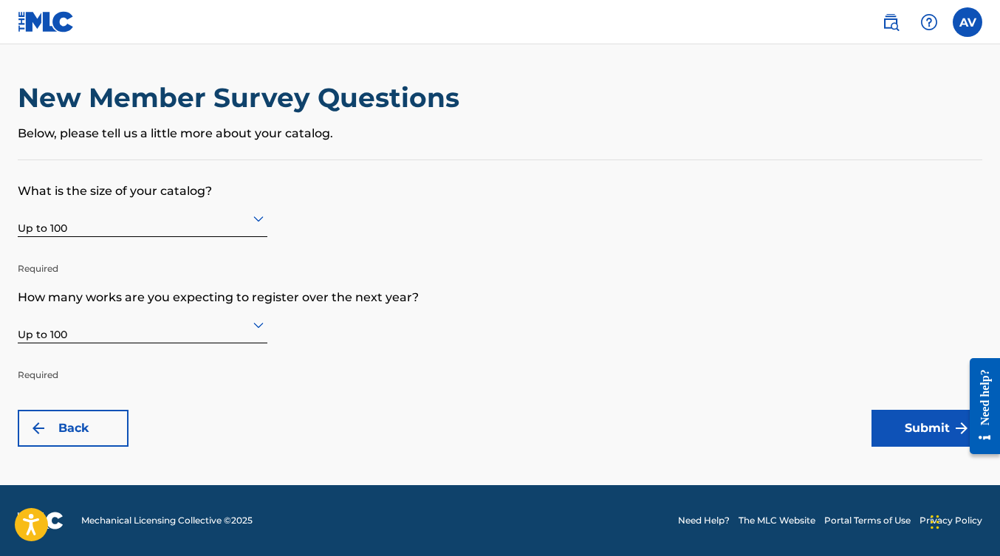
scroll to position [0, 0]
click at [954, 428] on img "submit" at bounding box center [962, 429] width 18 height 18
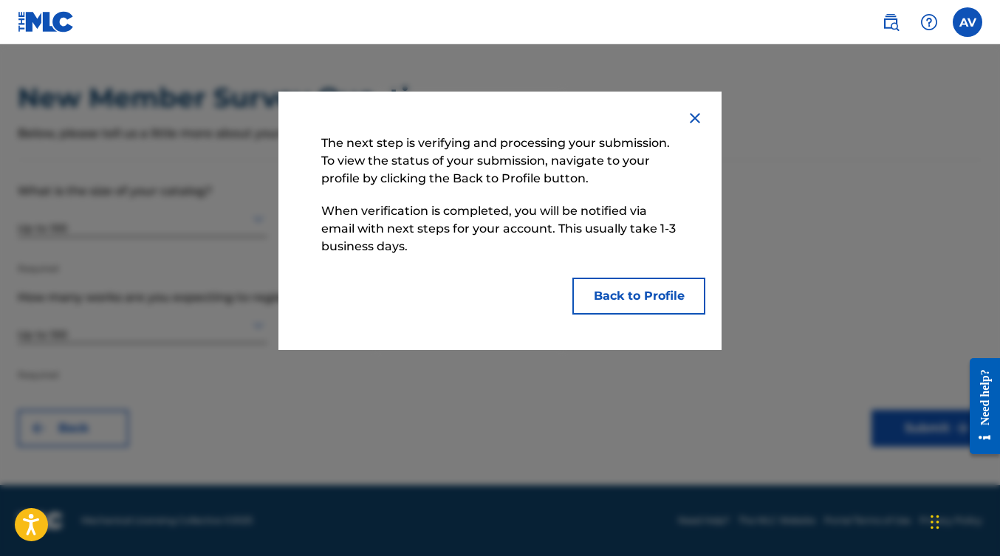
click at [660, 287] on button "Back to Profile" at bounding box center [638, 296] width 133 height 37
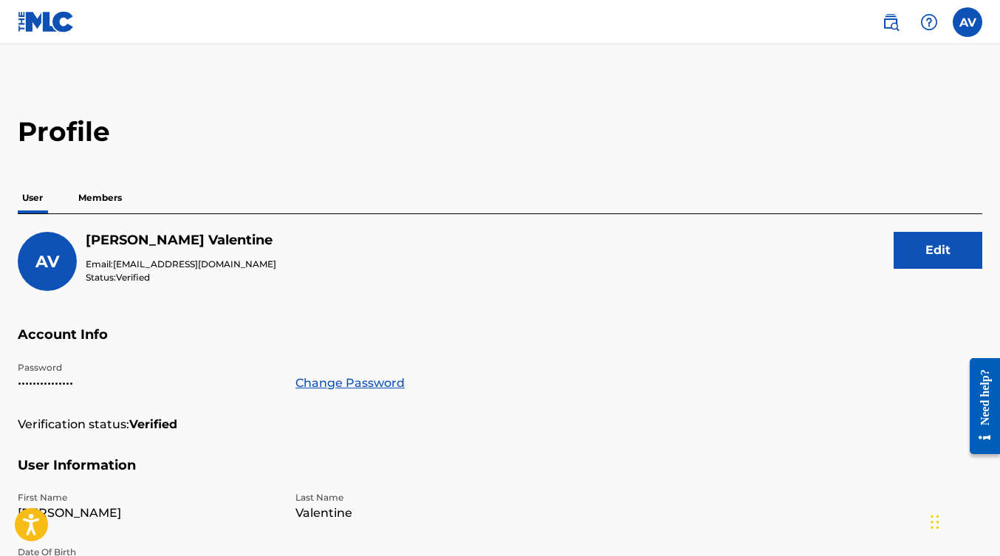
click at [100, 205] on p "Members" at bounding box center [100, 197] width 52 height 31
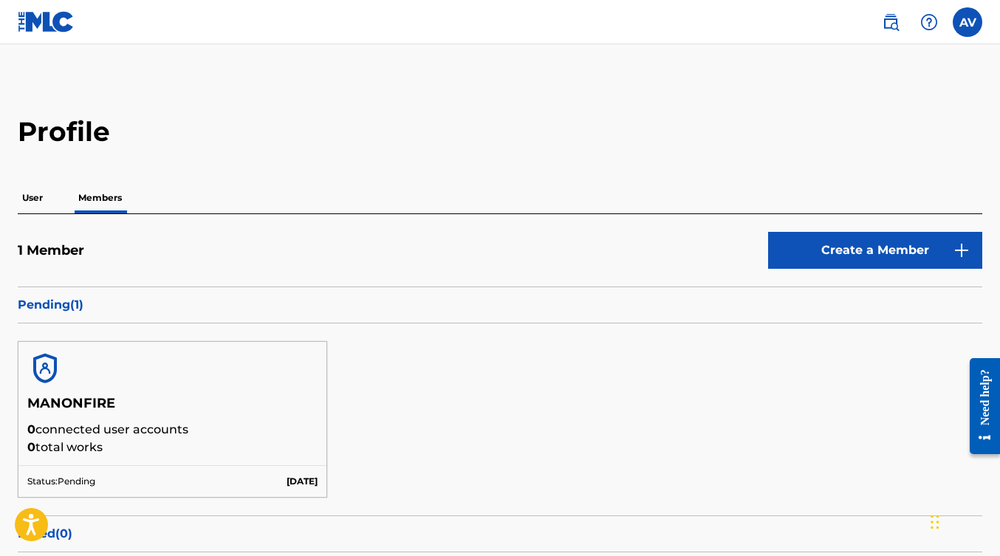
click at [30, 194] on p "User" at bounding box center [33, 197] width 30 height 31
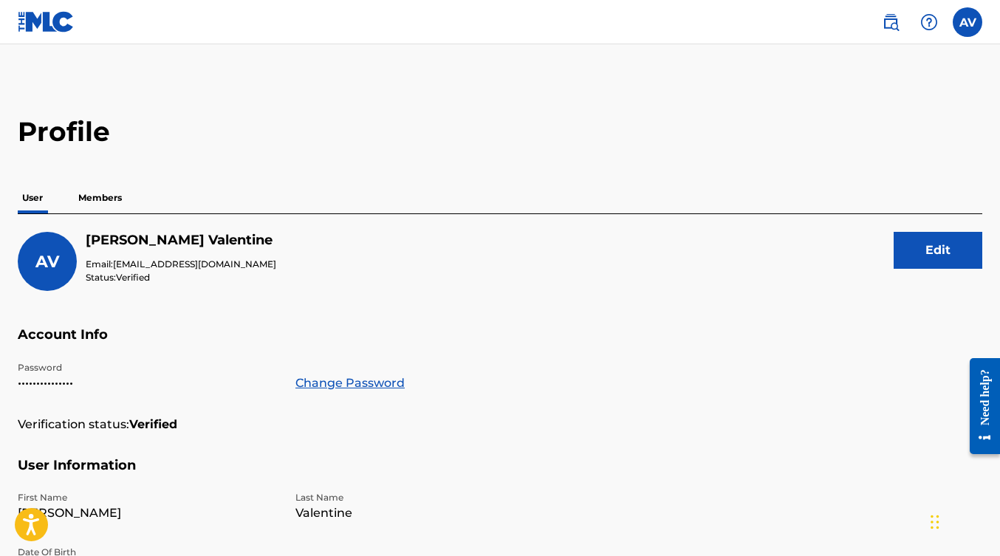
click at [970, 31] on label at bounding box center [968, 22] width 30 height 30
click at [968, 22] on input "AV Andre Valentine dreboogie007@gmail.com Notification Preferences Profile Log …" at bounding box center [968, 22] width 0 height 0
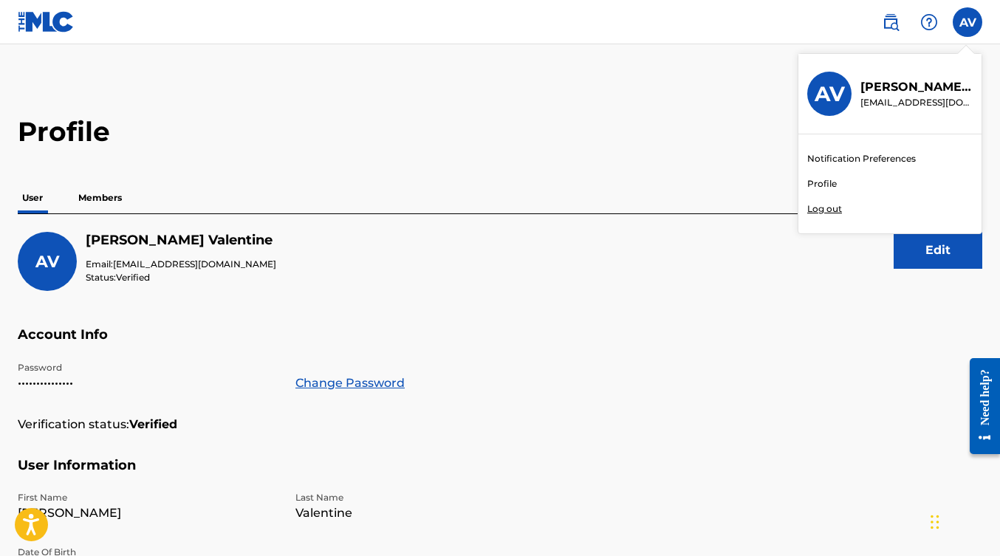
click at [629, 154] on div "Profile User Members AV Andre Valentine Email: dreboogie007@gmail.com Status: V…" at bounding box center [500, 501] width 1000 height 773
